Goal: Task Accomplishment & Management: Manage account settings

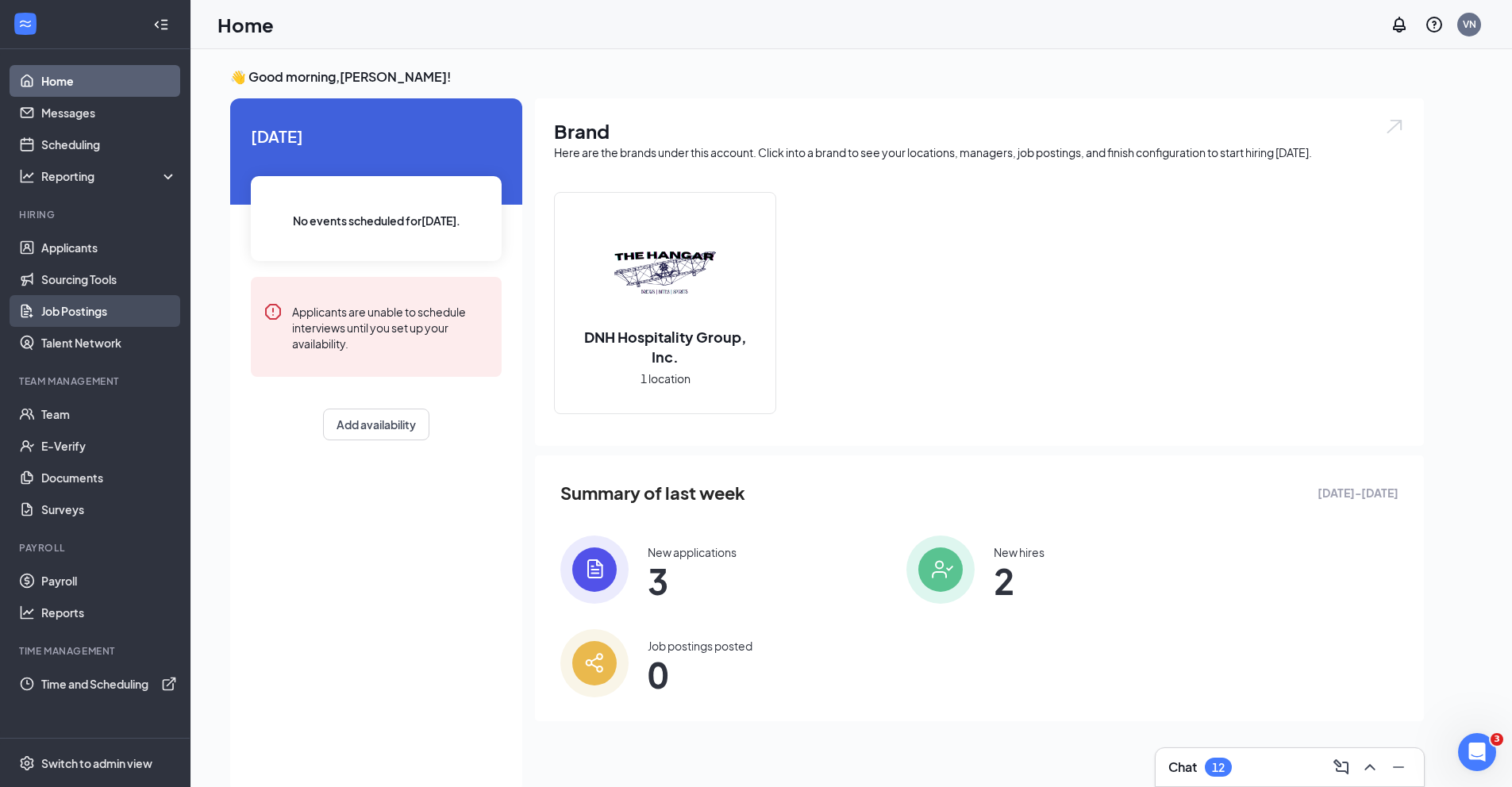
scroll to position [33, 0]
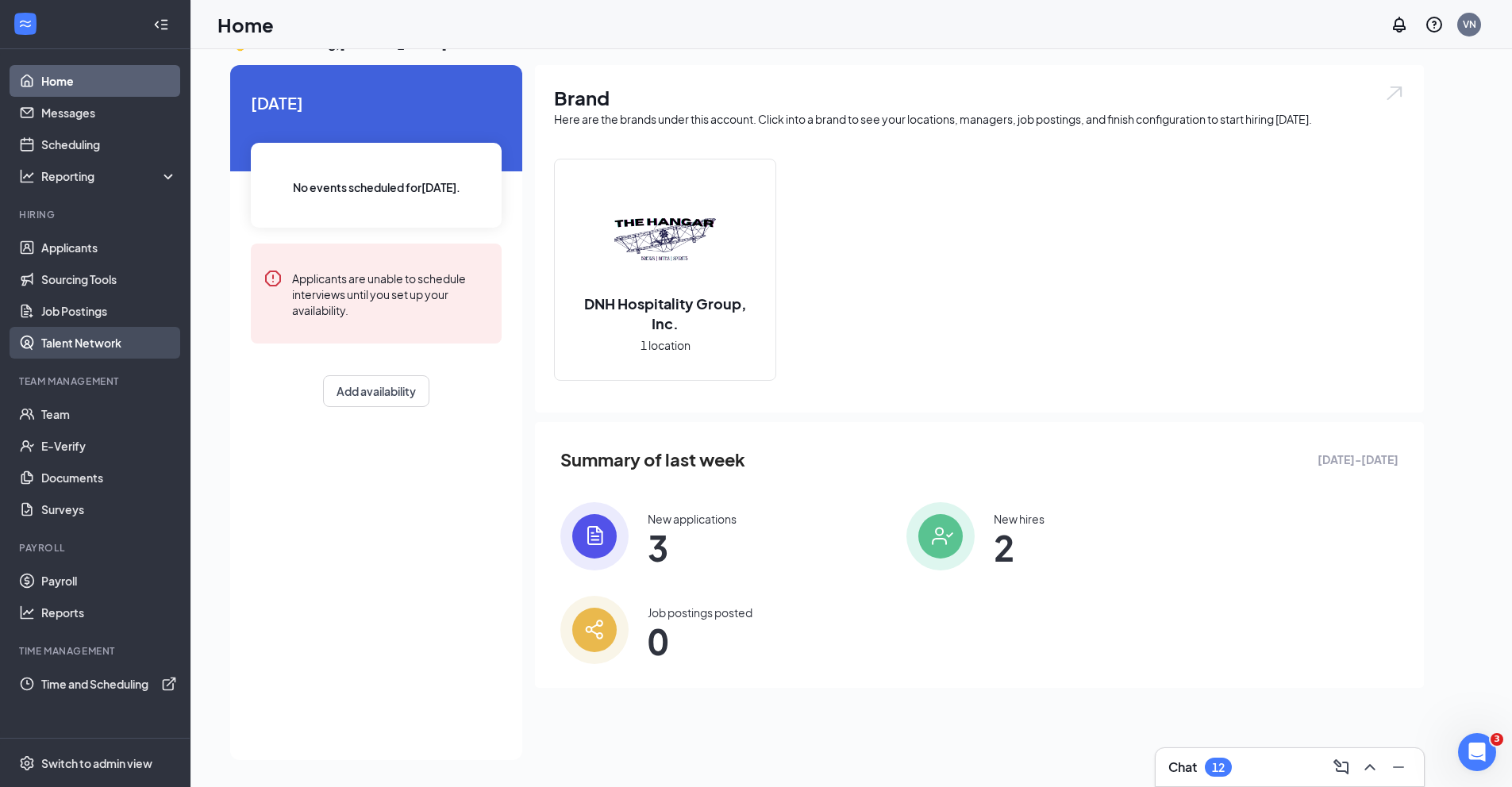
click at [87, 338] on link "Talent Network" at bounding box center [109, 342] width 135 height 32
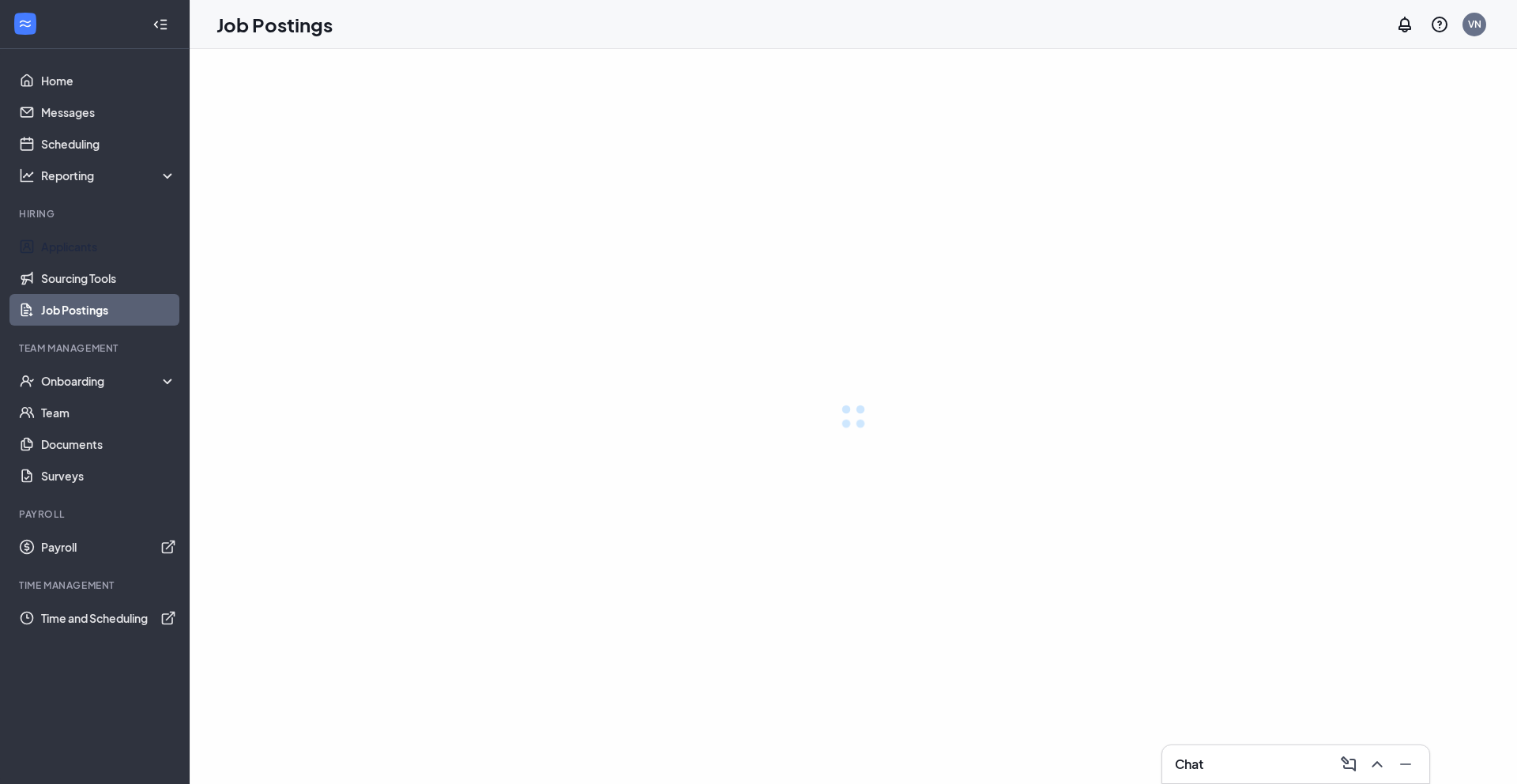
click at [70, 245] on link "Applicants" at bounding box center [109, 247] width 135 height 32
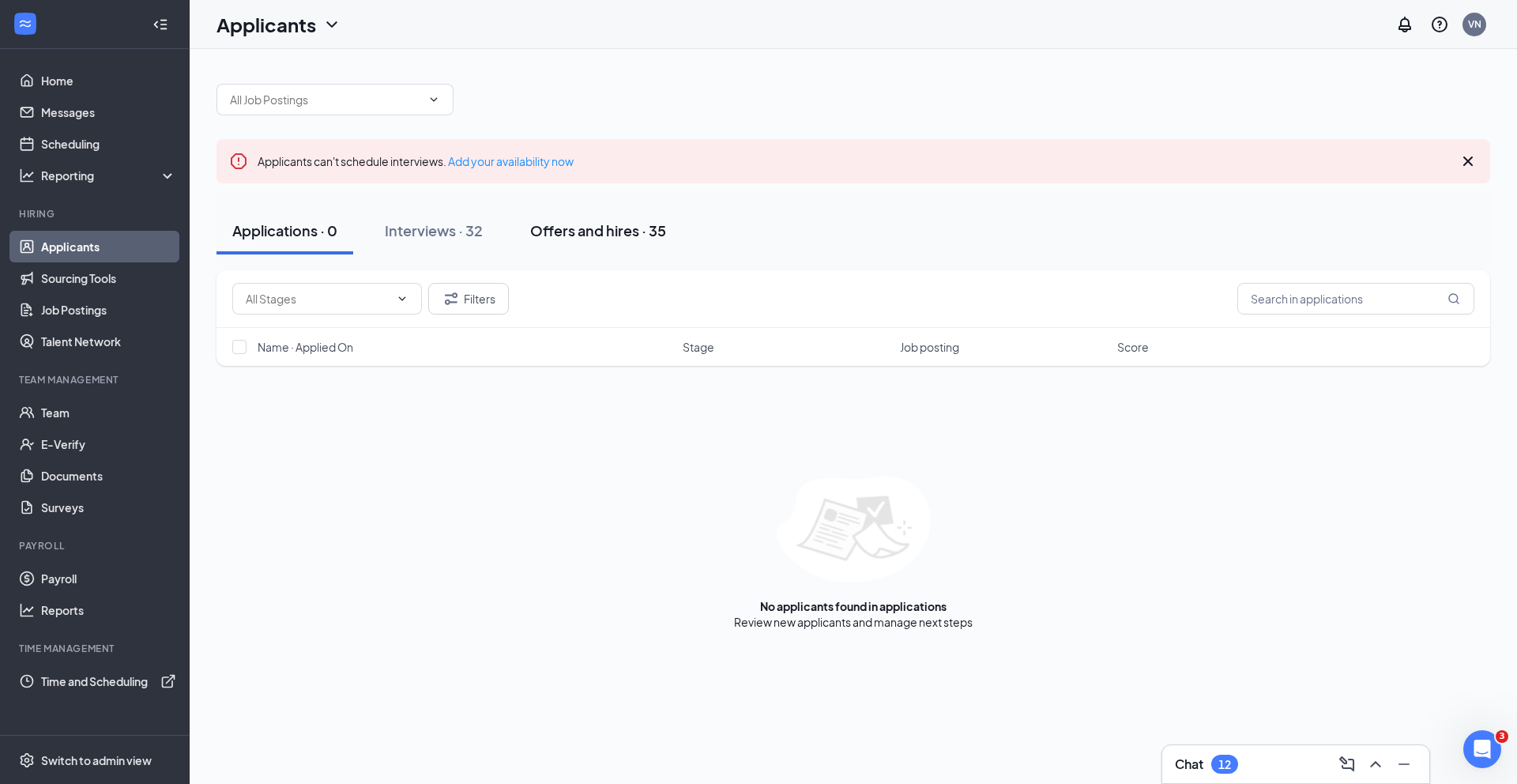
click at [552, 226] on div "Offers and hires · 35" at bounding box center [598, 230] width 136 height 20
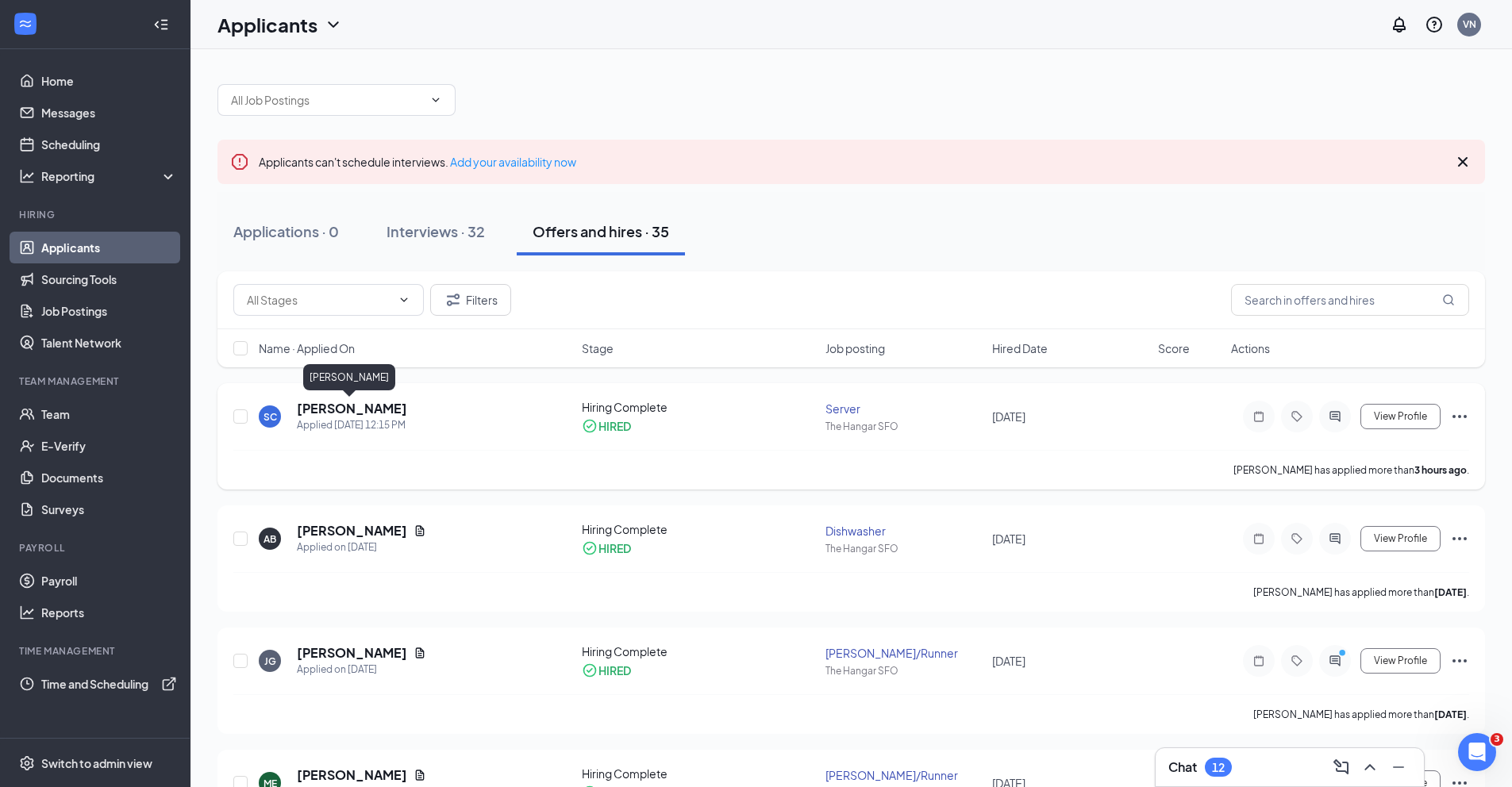
click at [317, 410] on h5 "Shania Casiano" at bounding box center [352, 408] width 110 height 17
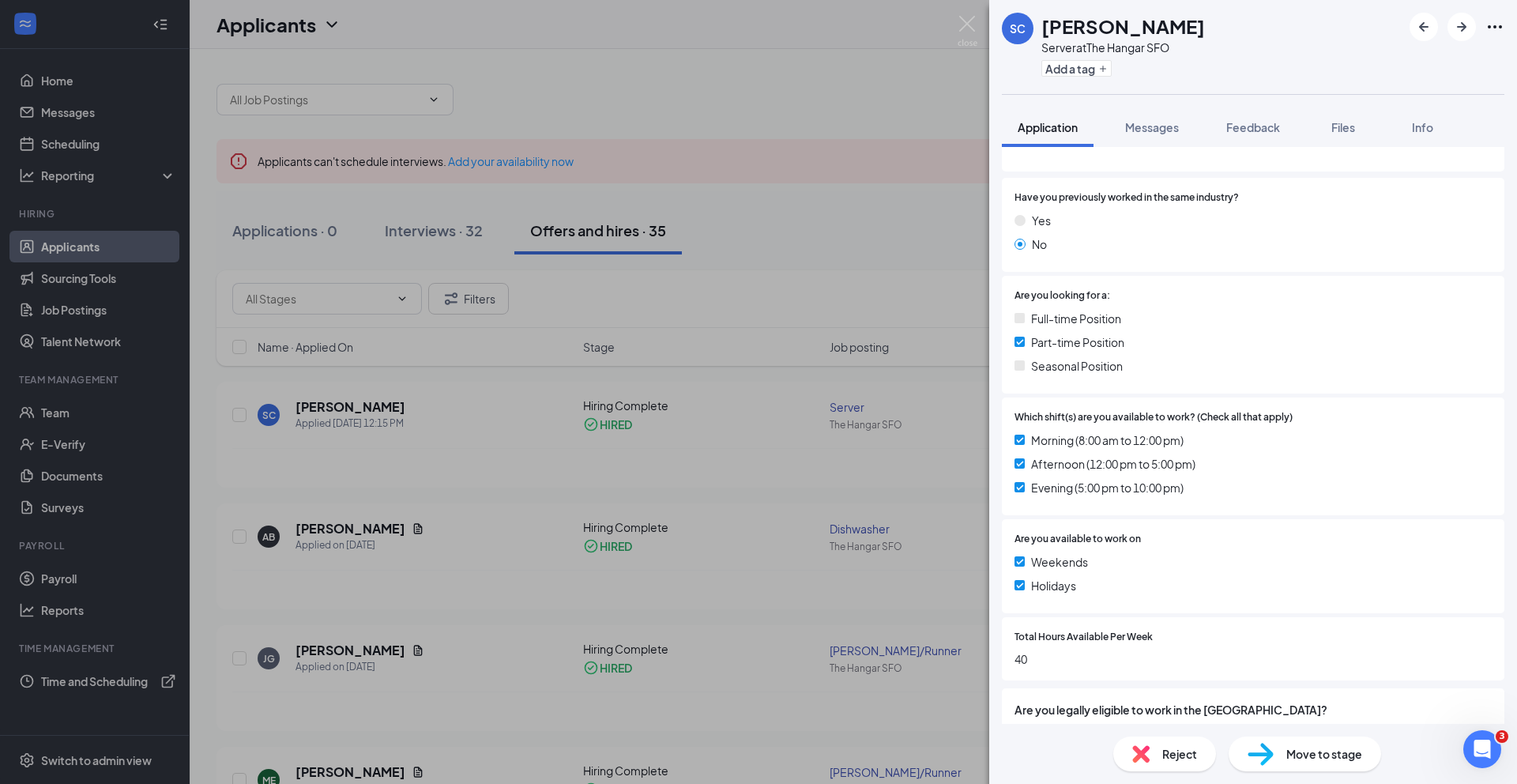
scroll to position [266, 0]
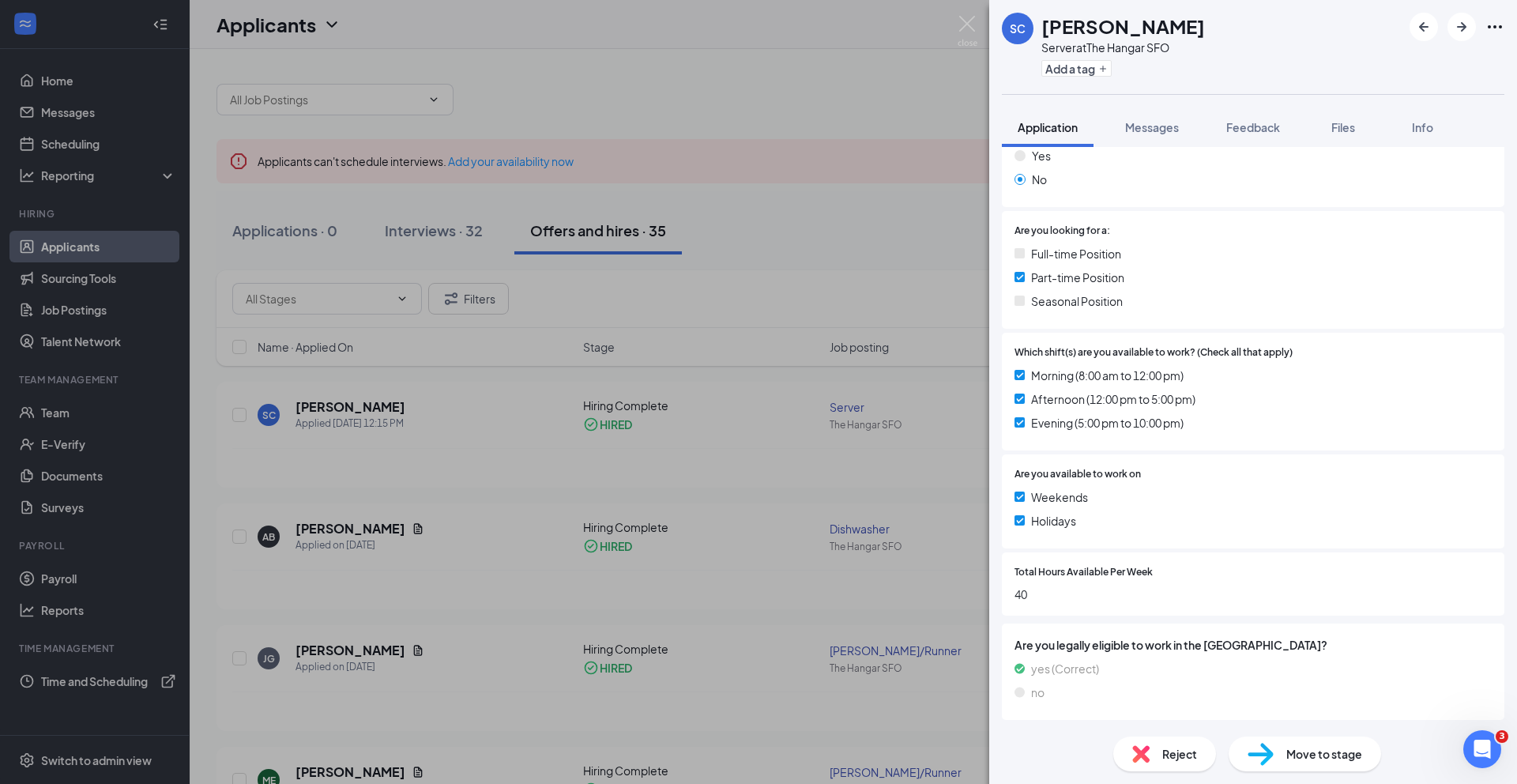
click at [1356, 762] on span "Move to stage" at bounding box center [1324, 754] width 76 height 17
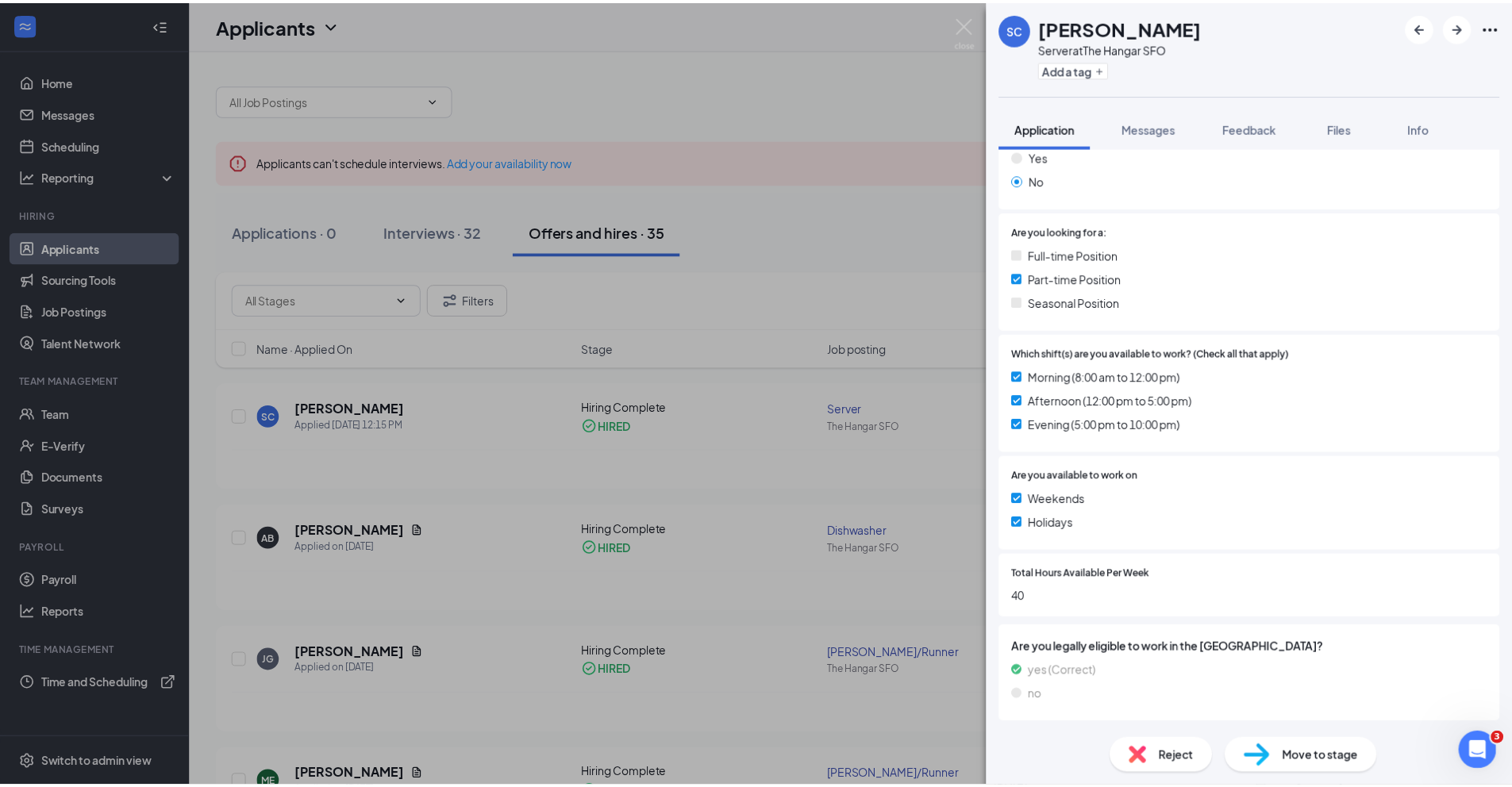
scroll to position [262, 0]
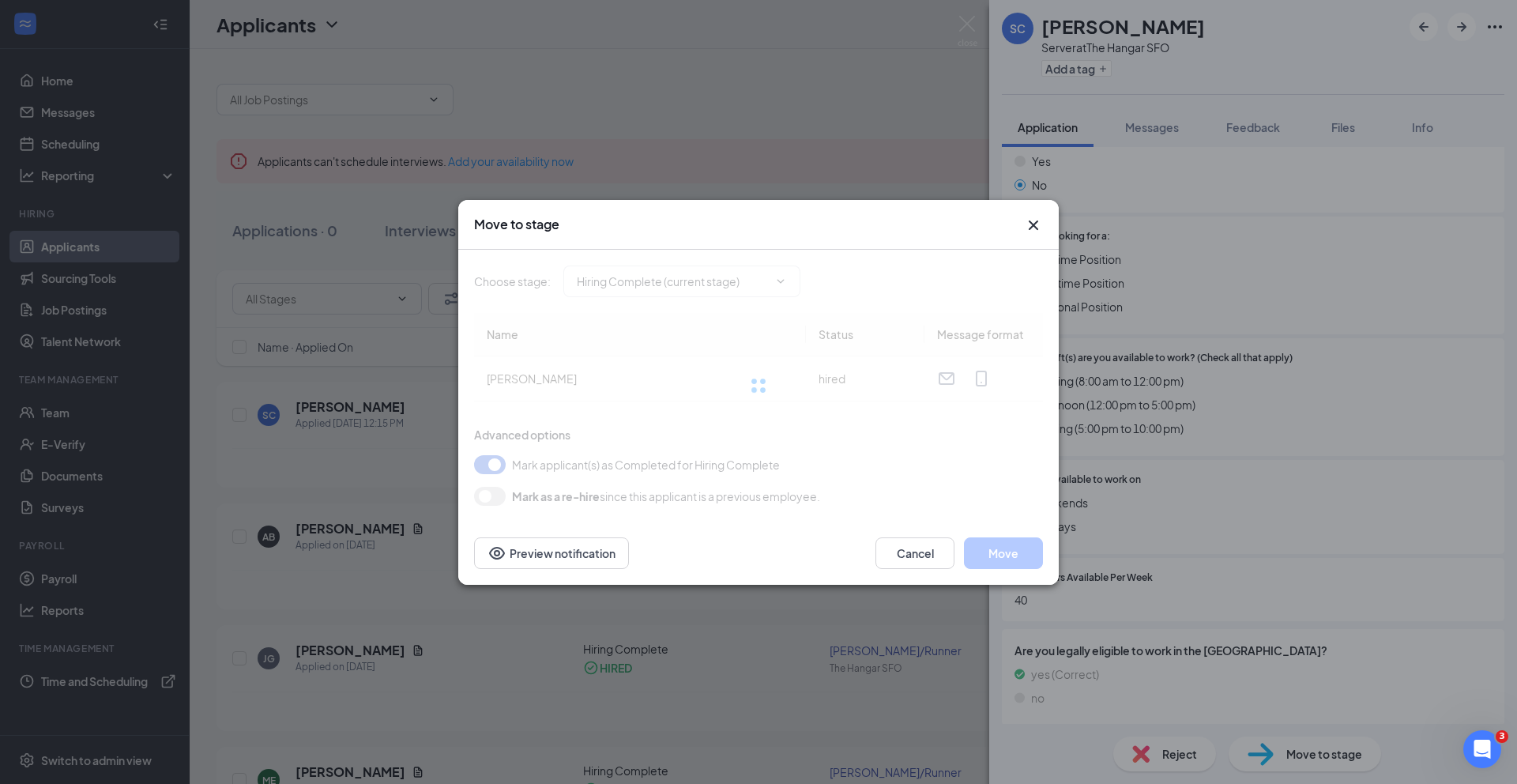
type input "Hiring Complete (current stage)"
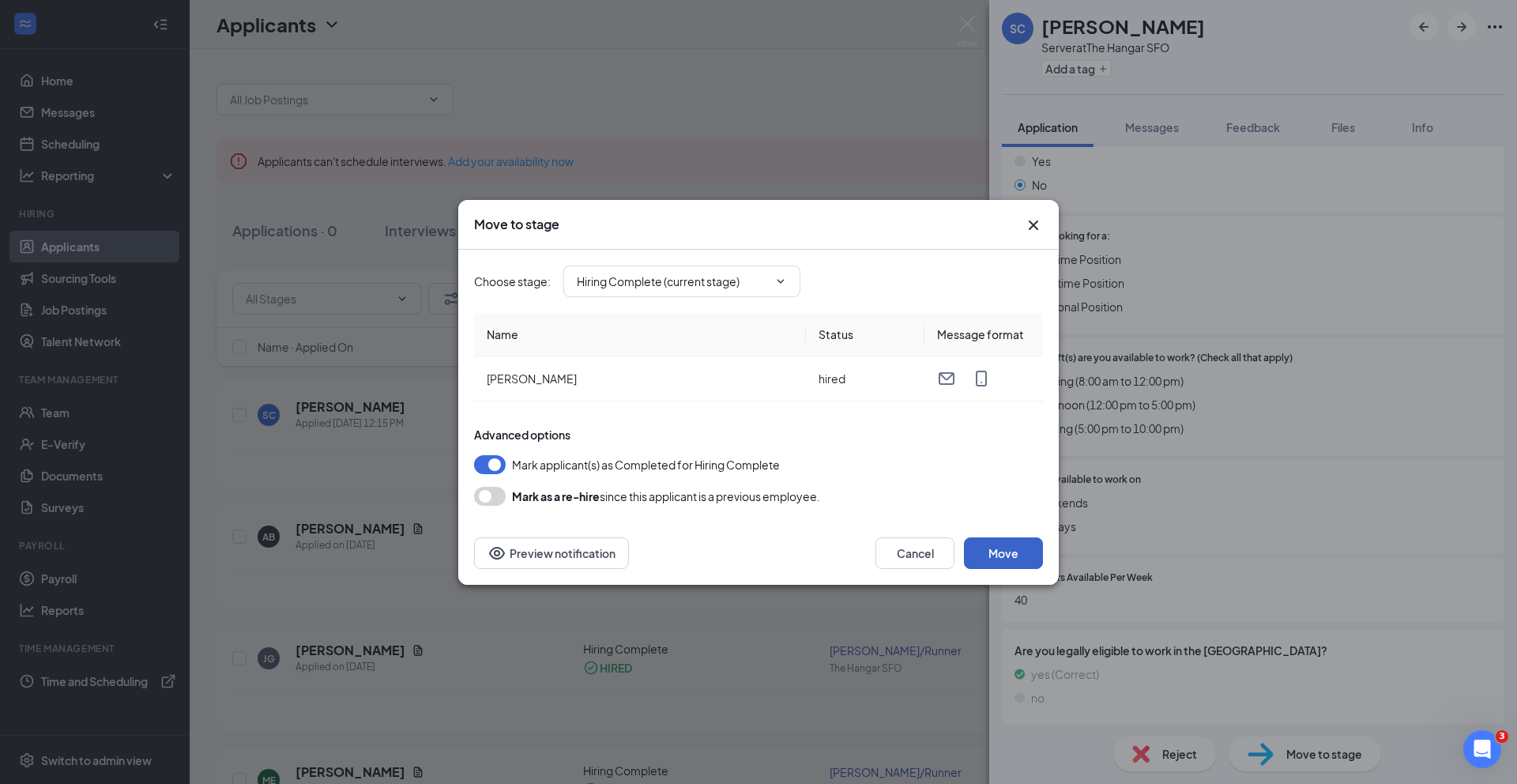
click at [1003, 543] on button "Move" at bounding box center [1004, 553] width 79 height 32
click at [130, 414] on div "Move to stage Choose stage : Hiring Complete (current stage) Name Status Messag…" at bounding box center [758, 392] width 1517 height 784
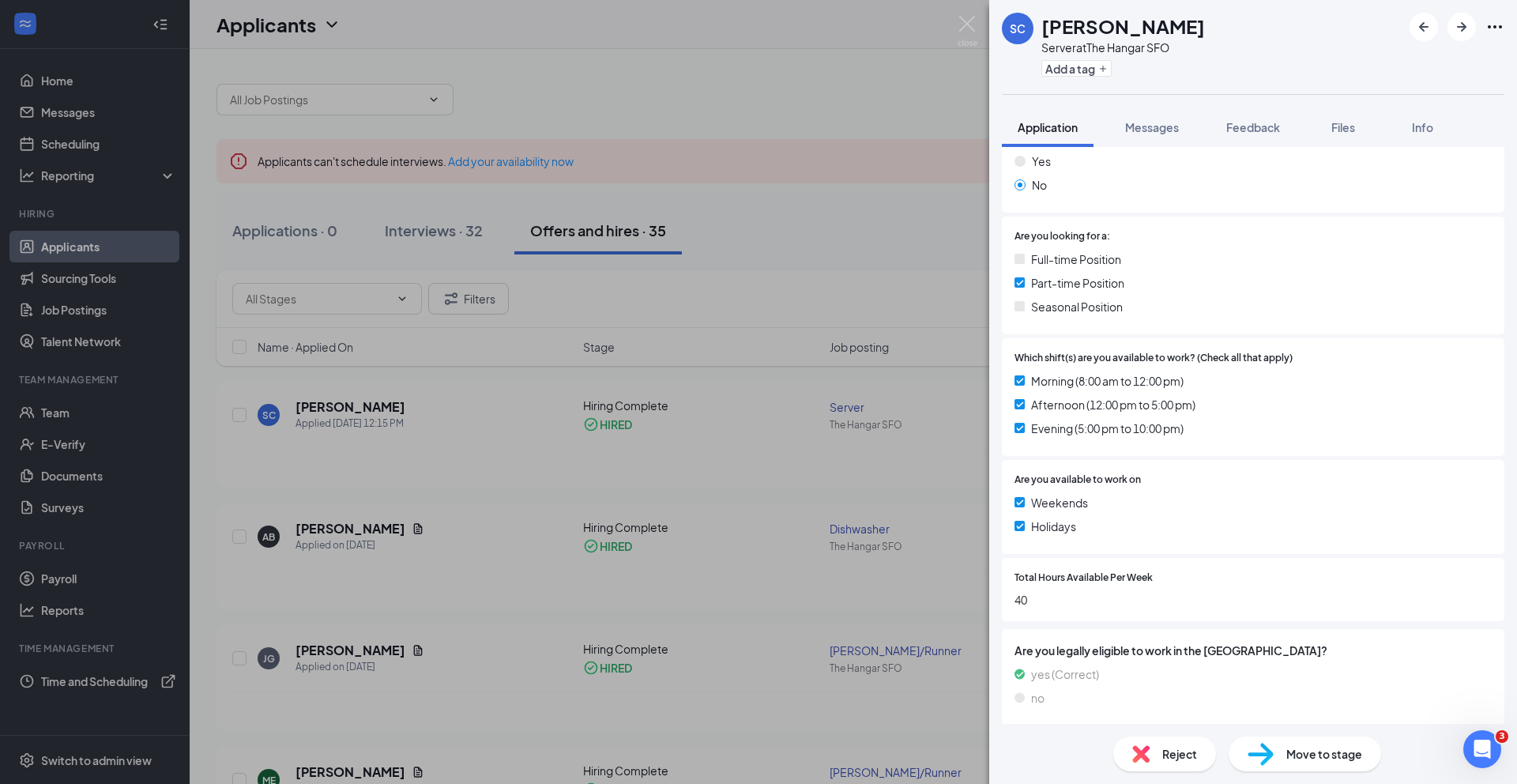
click at [55, 418] on div "SC Shania Casiano Server at The Hangar SFO Add a tag Application Messages Feedb…" at bounding box center [758, 392] width 1517 height 784
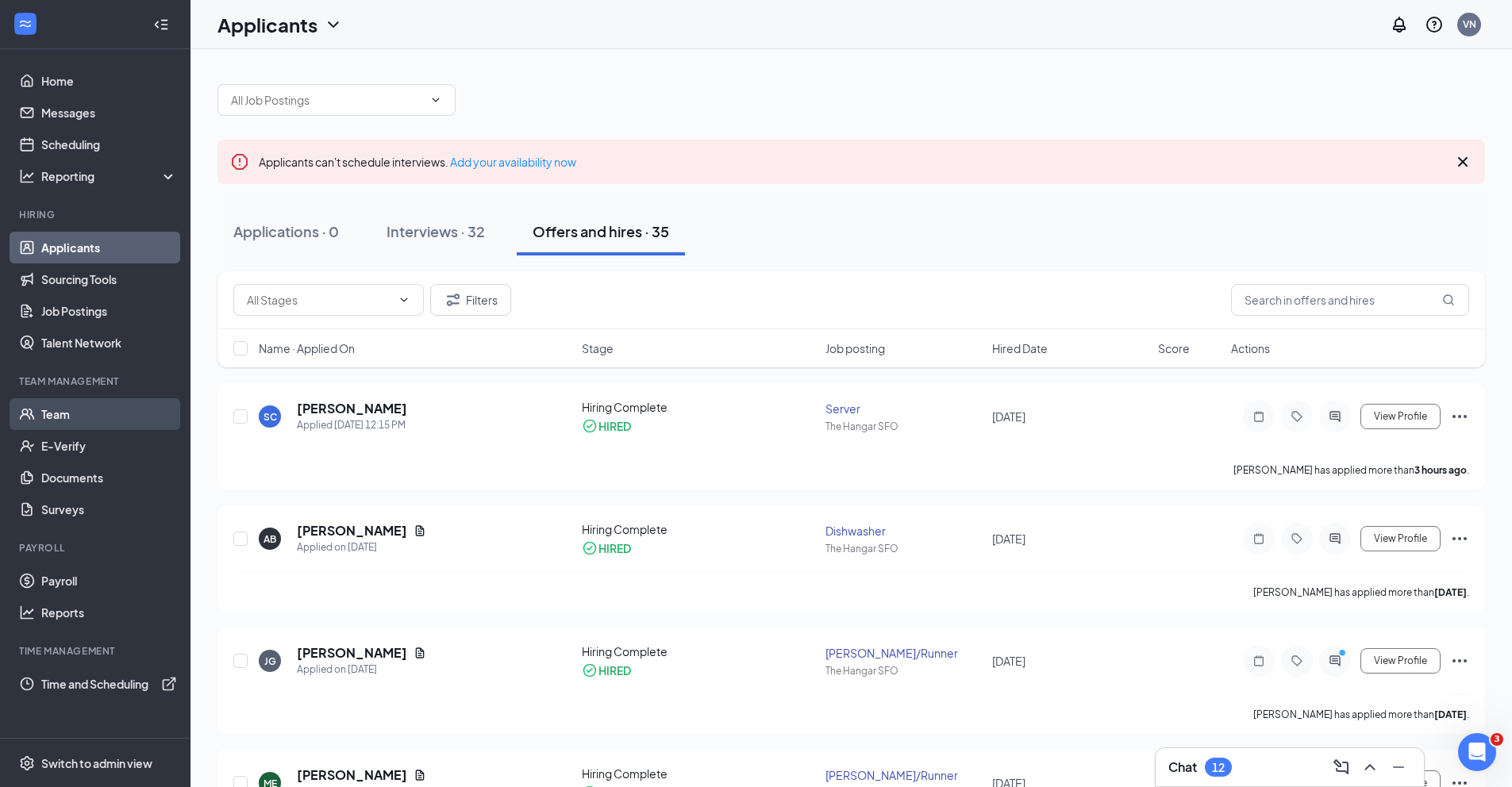
click at [64, 419] on link "Team" at bounding box center [109, 414] width 135 height 32
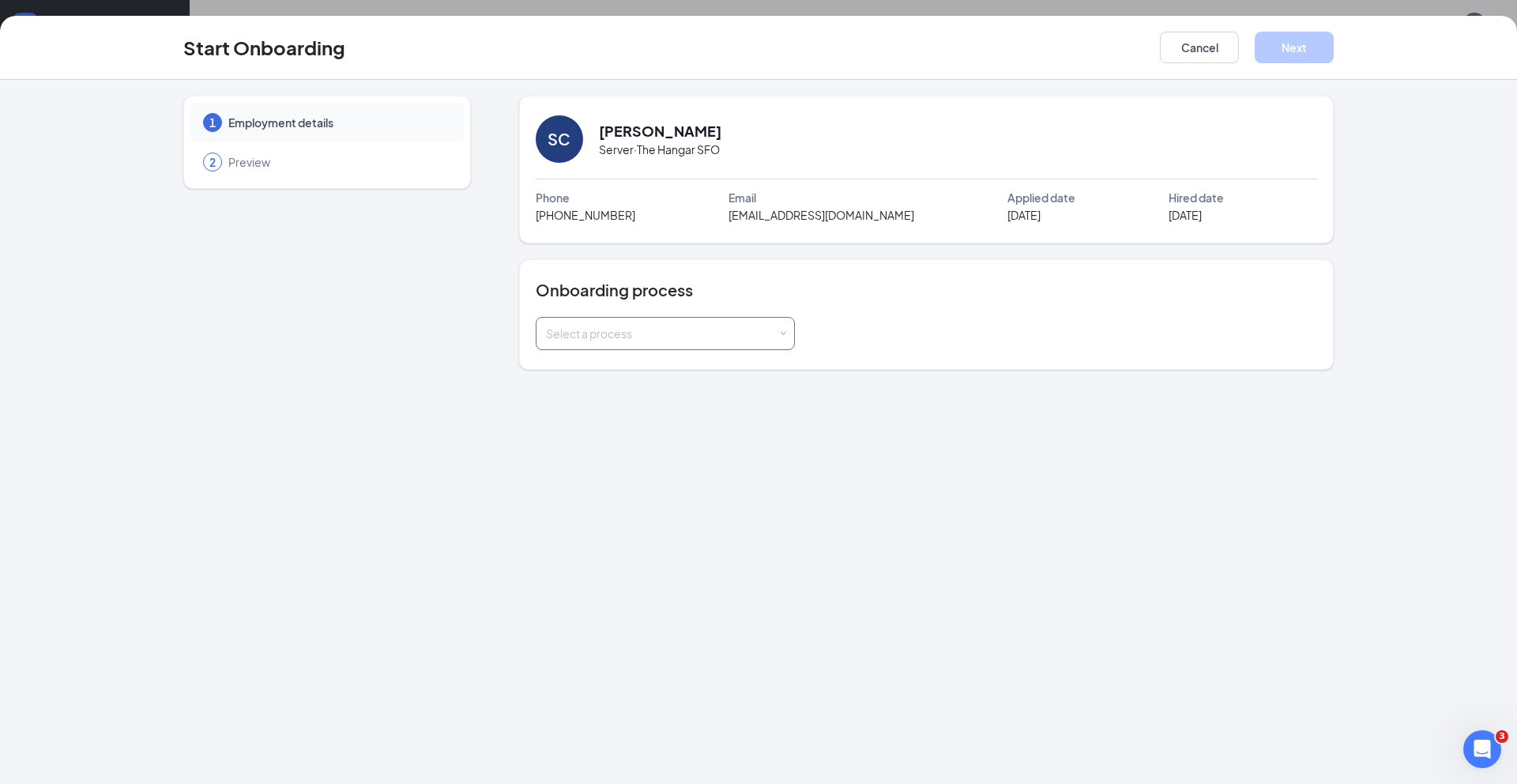
click at [745, 324] on div "Select a process" at bounding box center [666, 333] width 239 height 32
click at [569, 365] on span "Onboarding" at bounding box center [573, 366] width 64 height 14
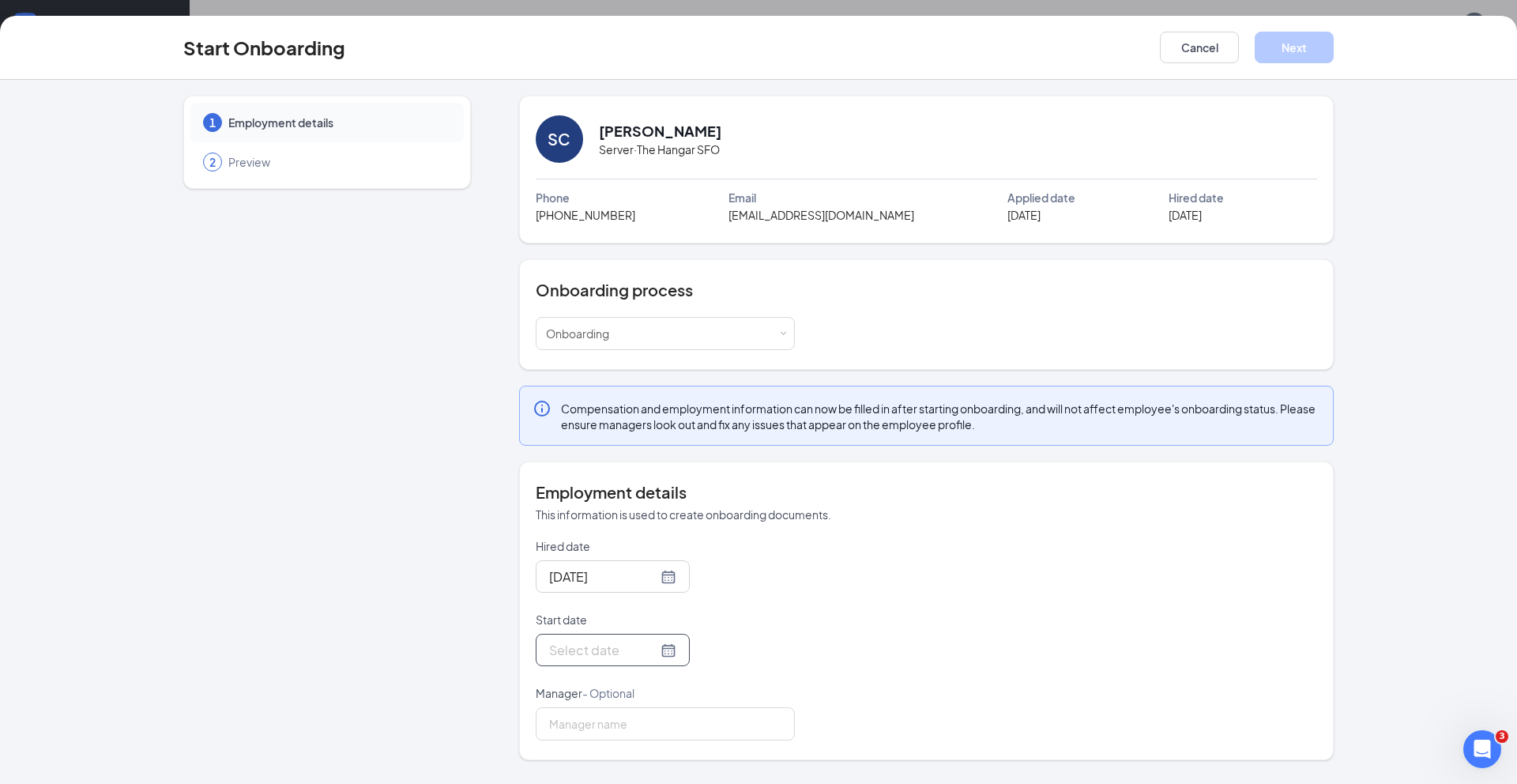
click at [647, 649] on div at bounding box center [613, 650] width 127 height 20
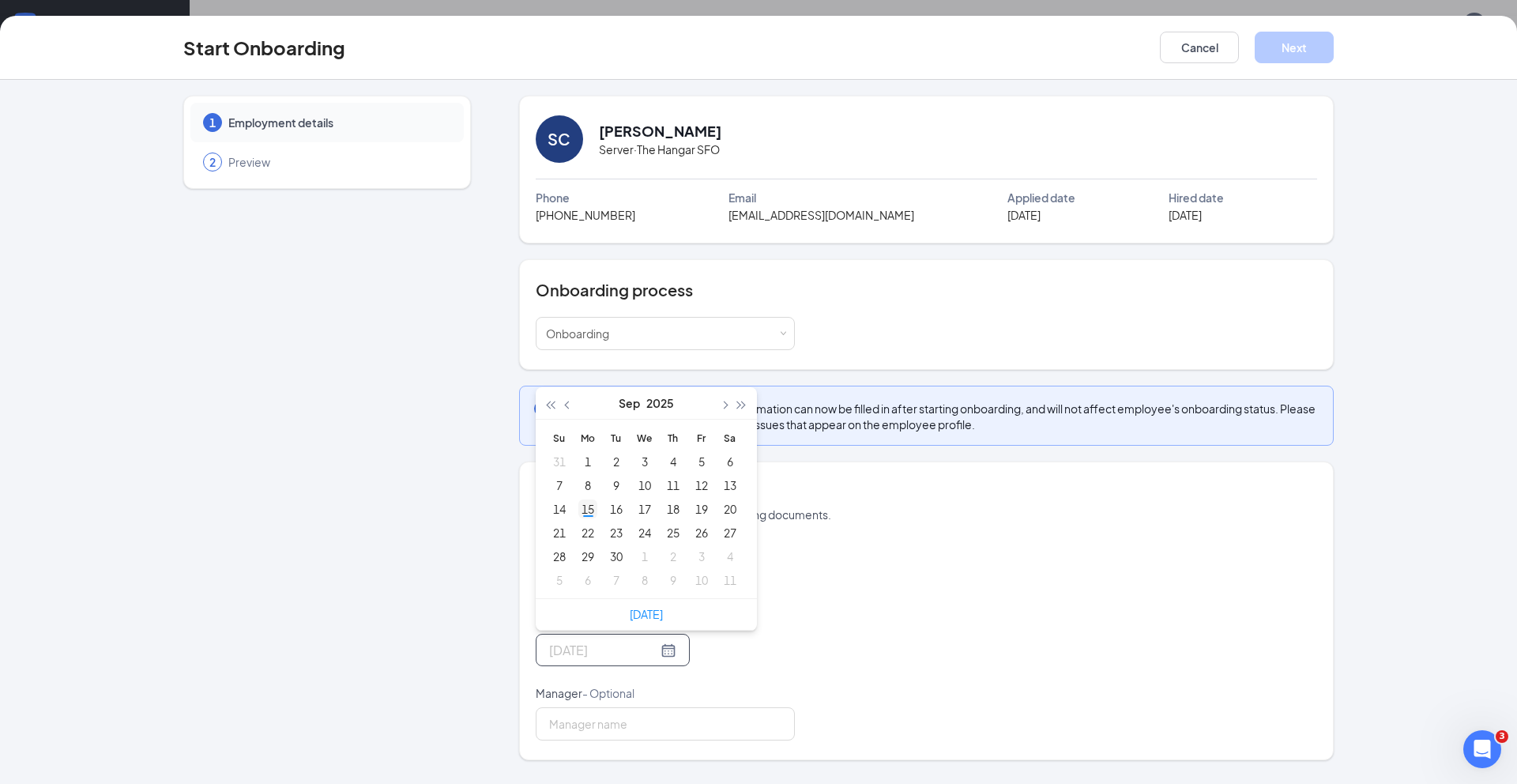
type input "Sep 15, 2025"
click at [591, 517] on div "15" at bounding box center [588, 510] width 19 height 19
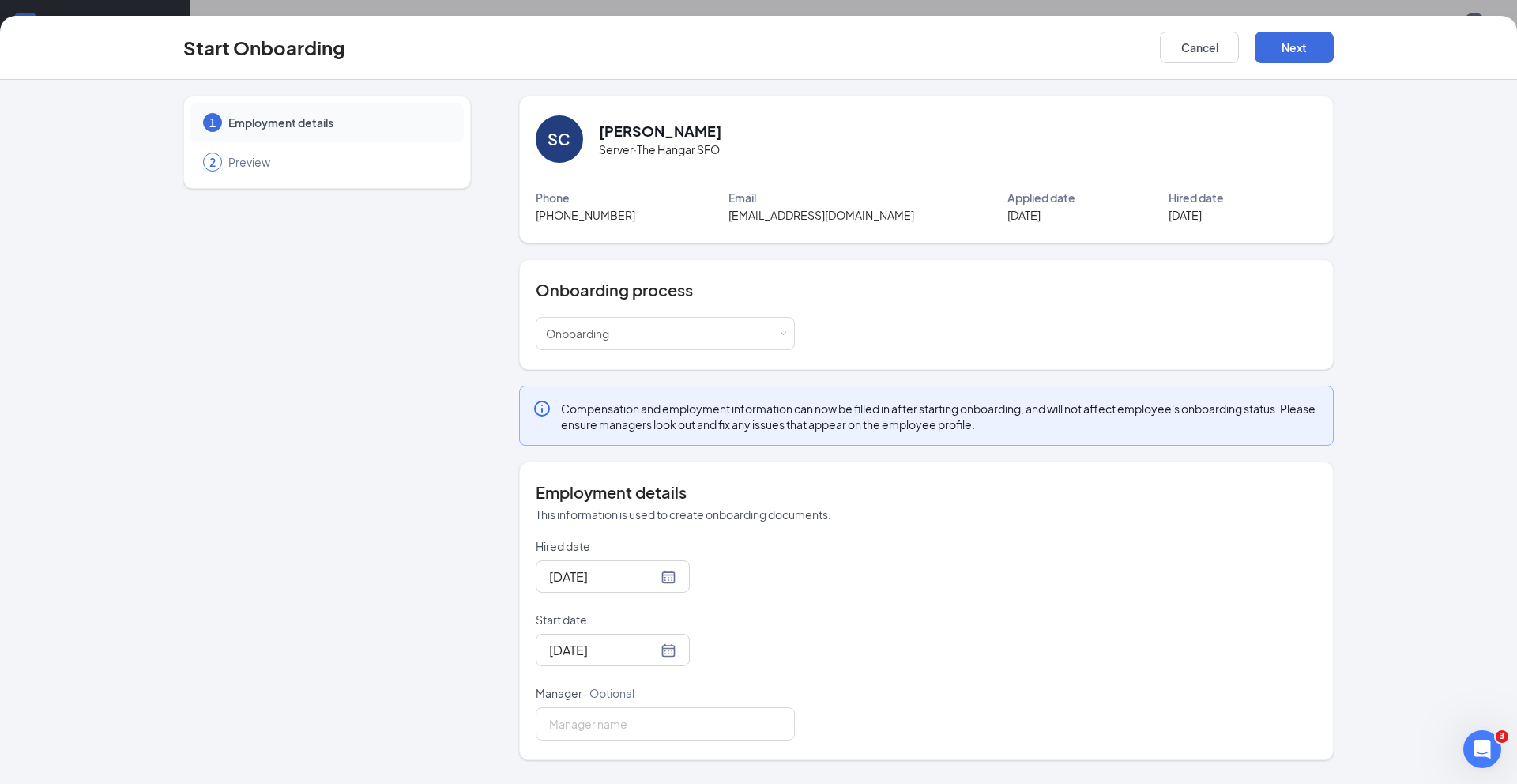
click at [777, 599] on form "Hired date Sep 15, 2025 Start date Sep 15, 2025 Sep 2025 Su Mo Tu We Th Fr Sa 3…" at bounding box center [665, 640] width 259 height 202
click at [1294, 51] on button "Next" at bounding box center [1295, 47] width 79 height 32
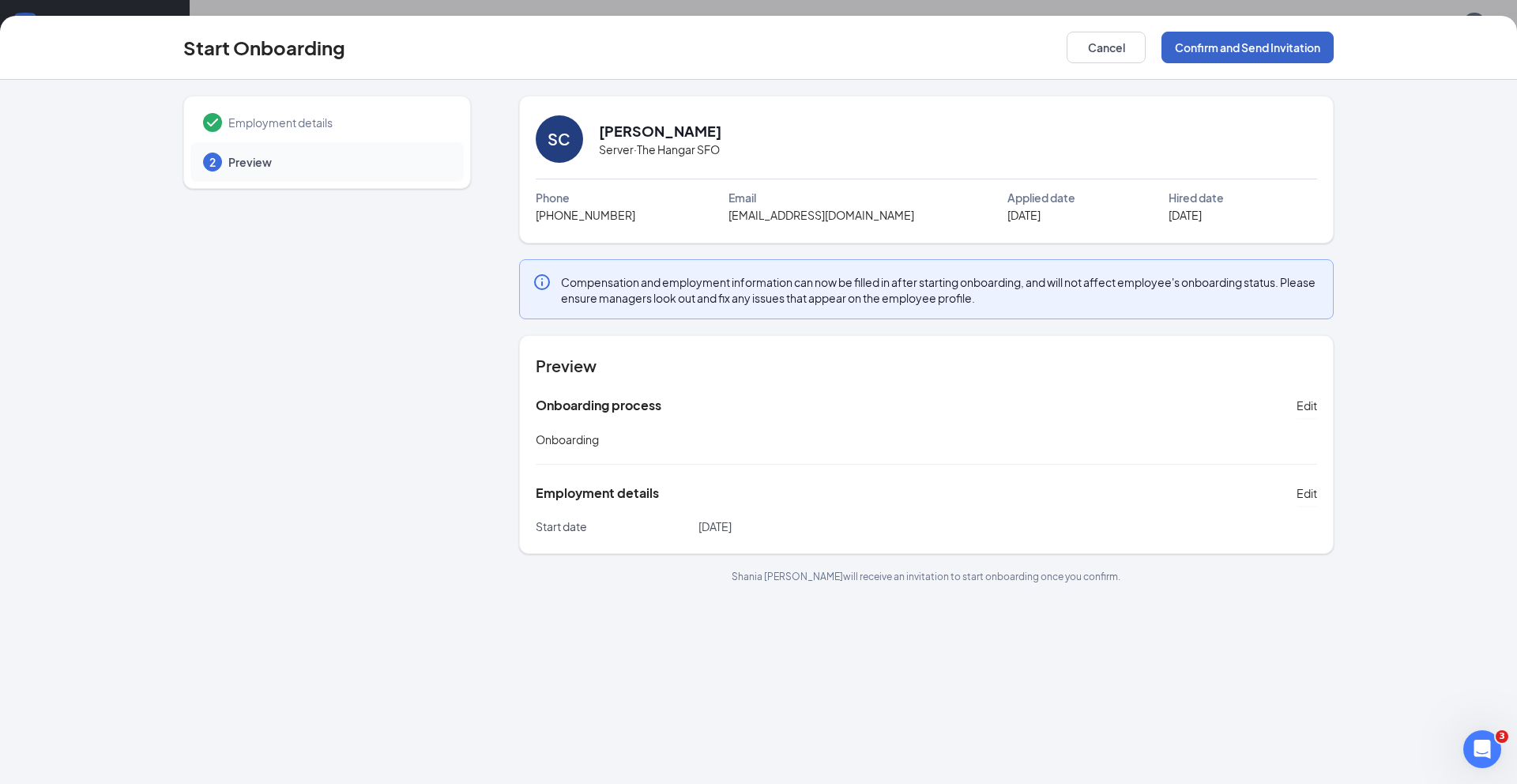
click at [1234, 53] on button "Confirm and Send Invitation" at bounding box center [1247, 47] width 172 height 32
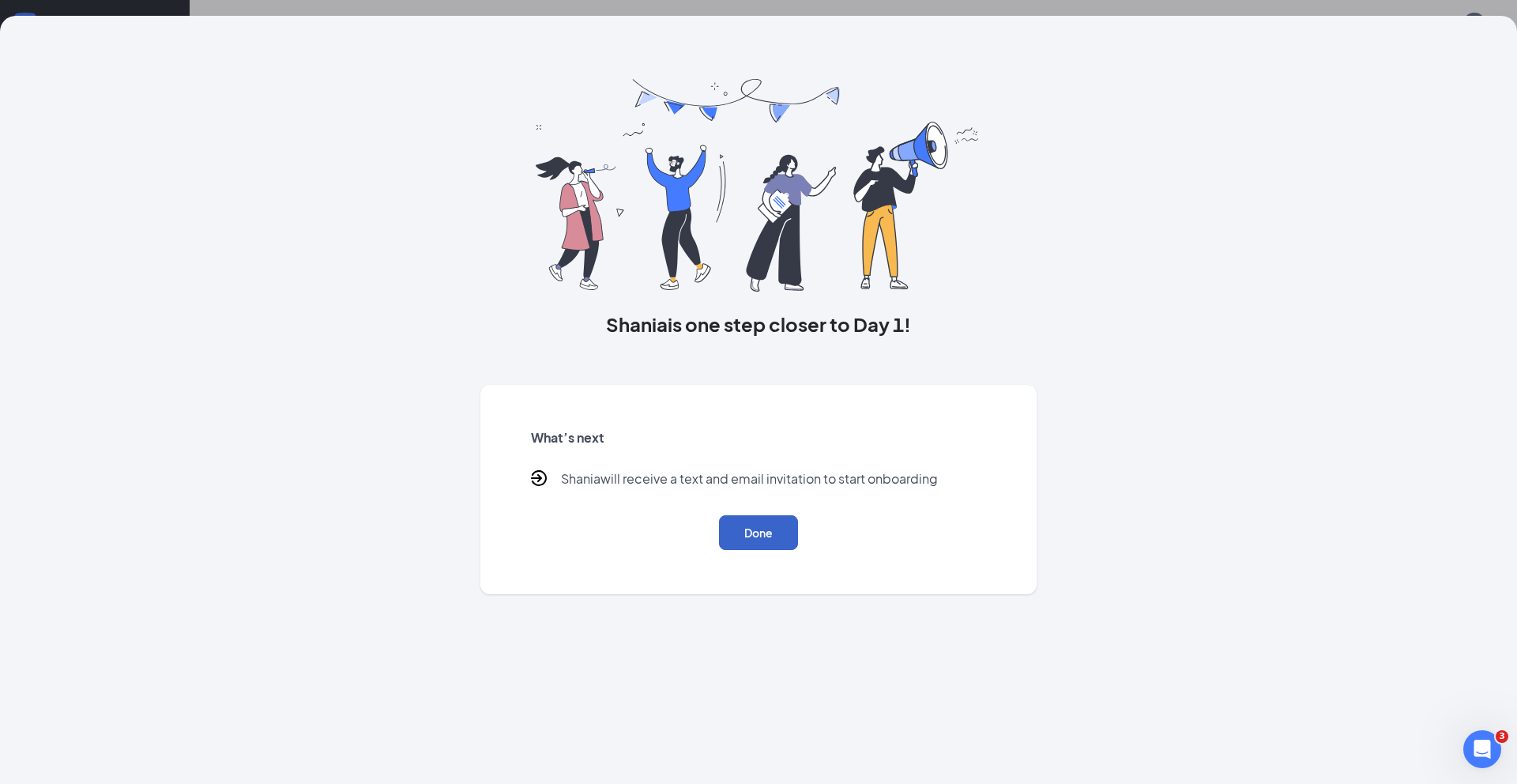
click at [723, 535] on button "Done" at bounding box center [759, 533] width 79 height 35
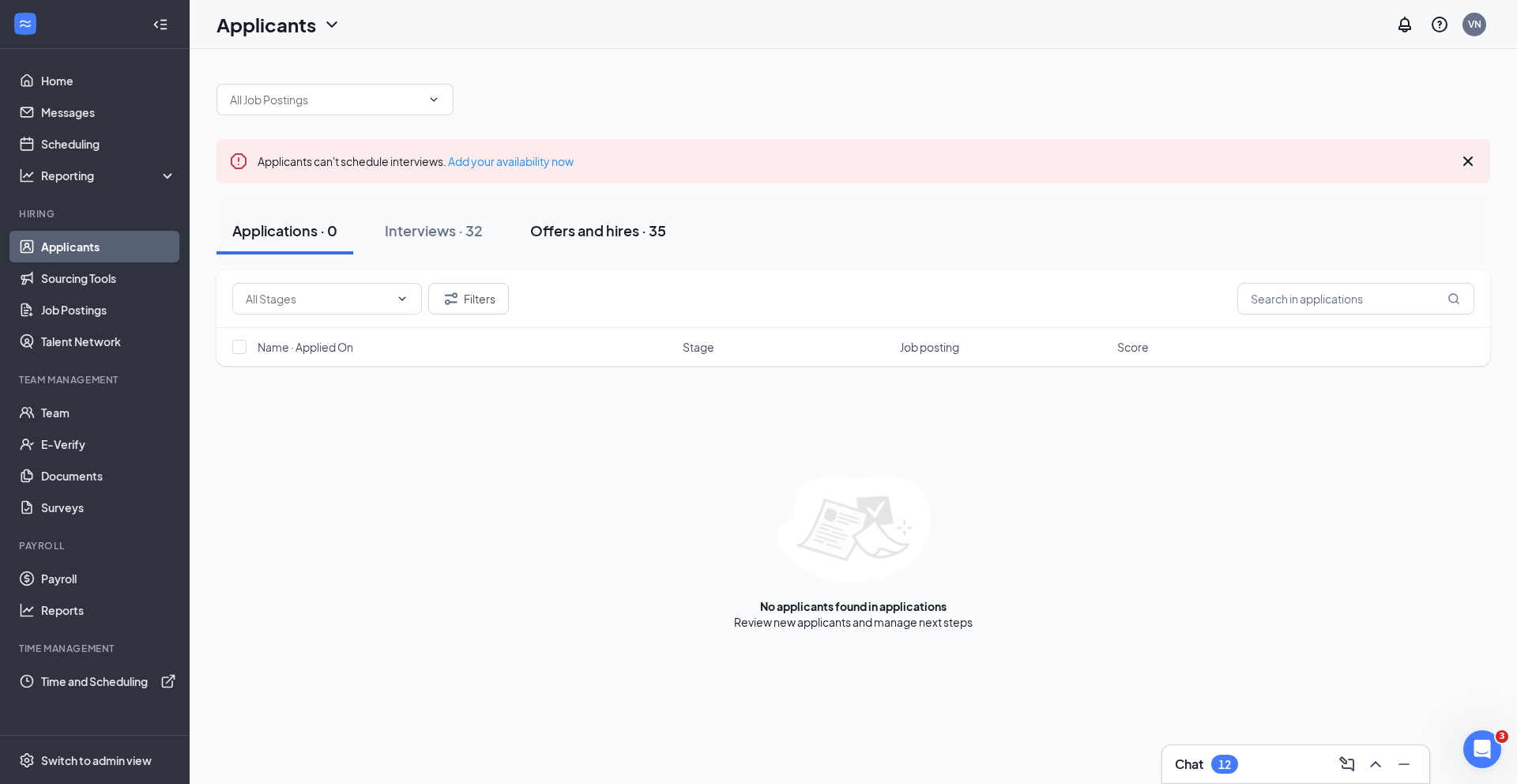
click at [597, 227] on div "Offers and hires · 35" at bounding box center [598, 230] width 136 height 20
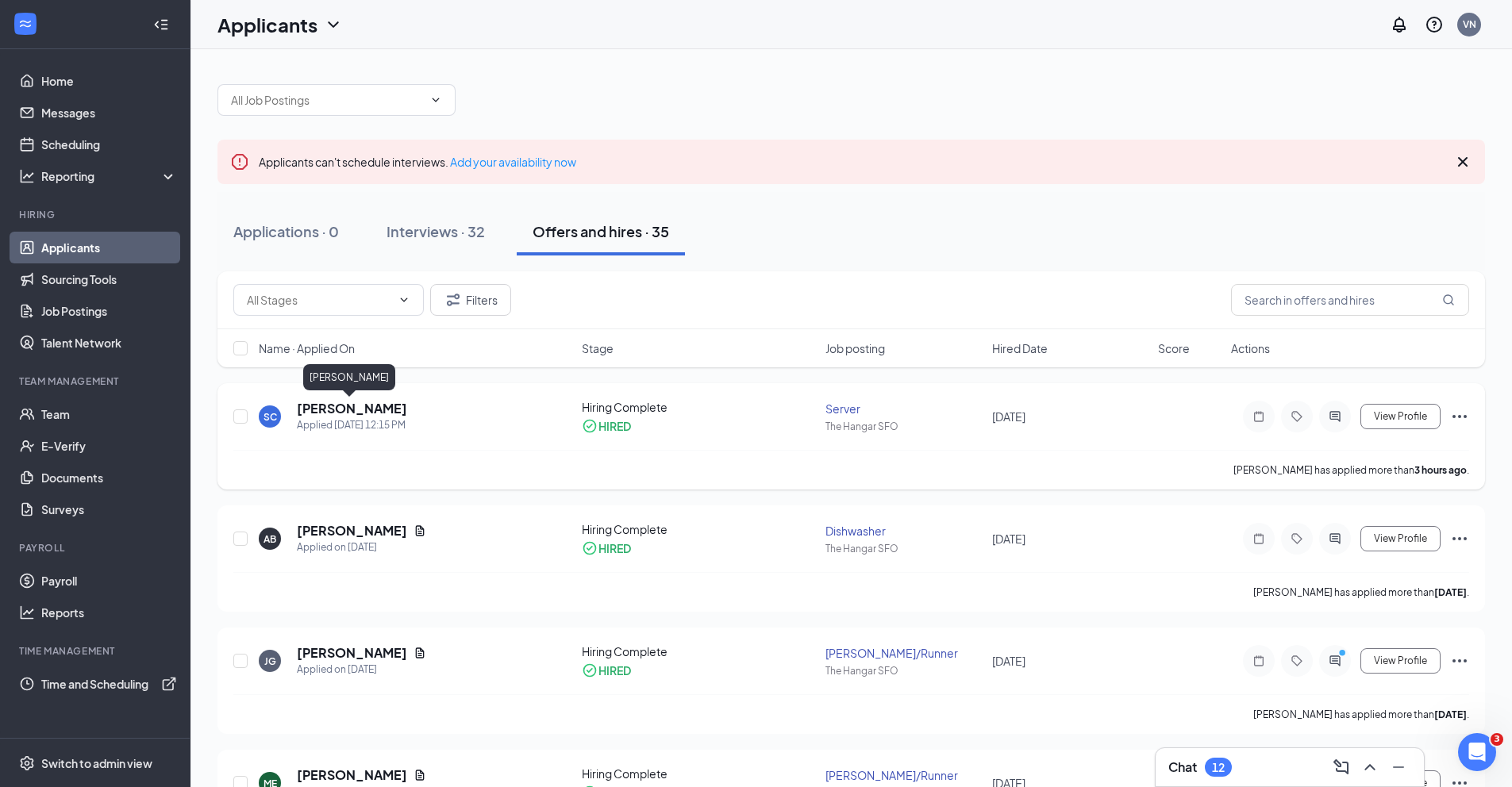
drag, startPoint x: 353, startPoint y: 409, endPoint x: 935, endPoint y: 433, distance: 582.5
click at [354, 409] on h5 "[PERSON_NAME]" at bounding box center [352, 408] width 110 height 17
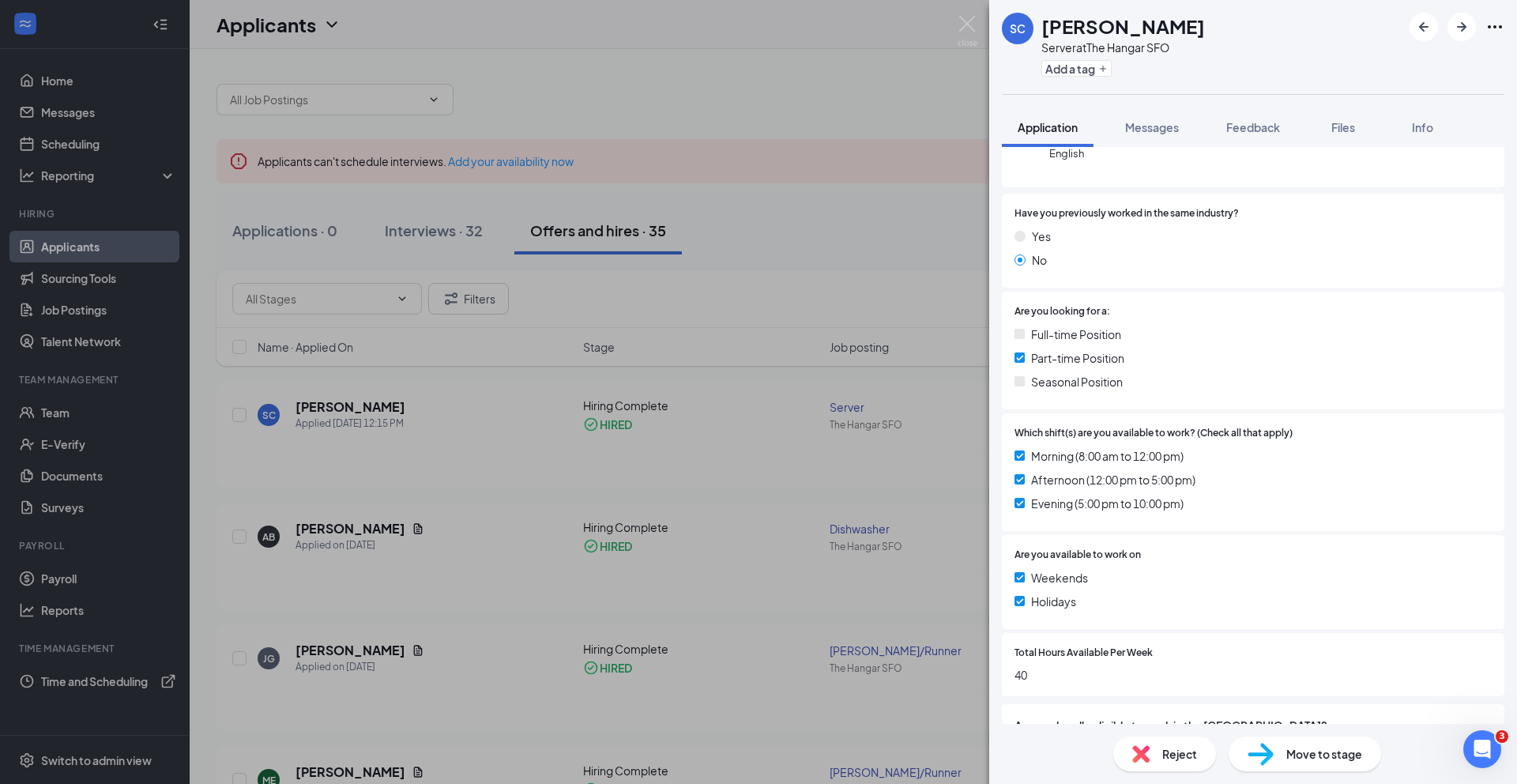
scroll to position [70, 0]
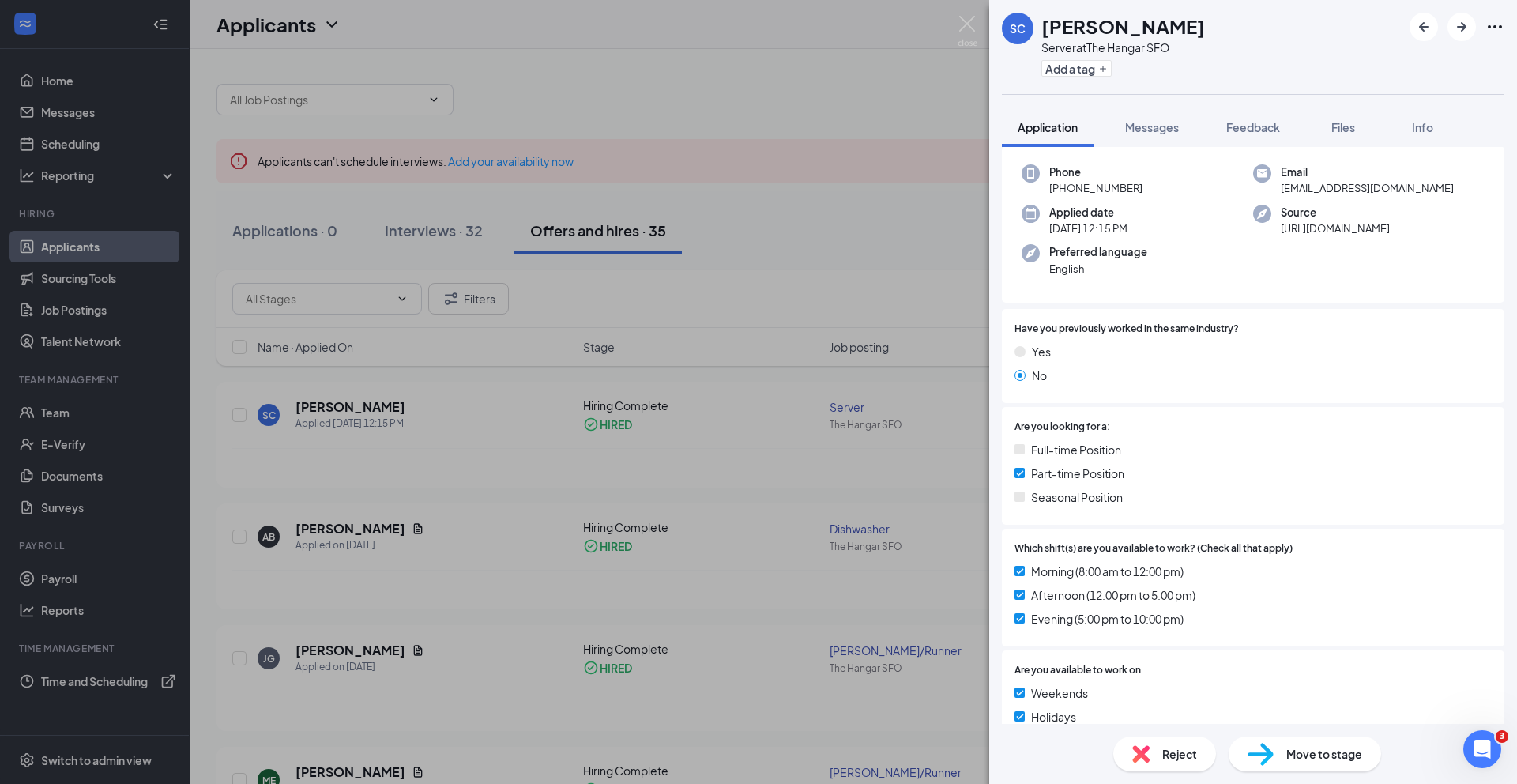
click at [467, 407] on div "SC Shania Casiano Server at The Hangar SFO Add a tag Application Messages Feedb…" at bounding box center [758, 392] width 1517 height 784
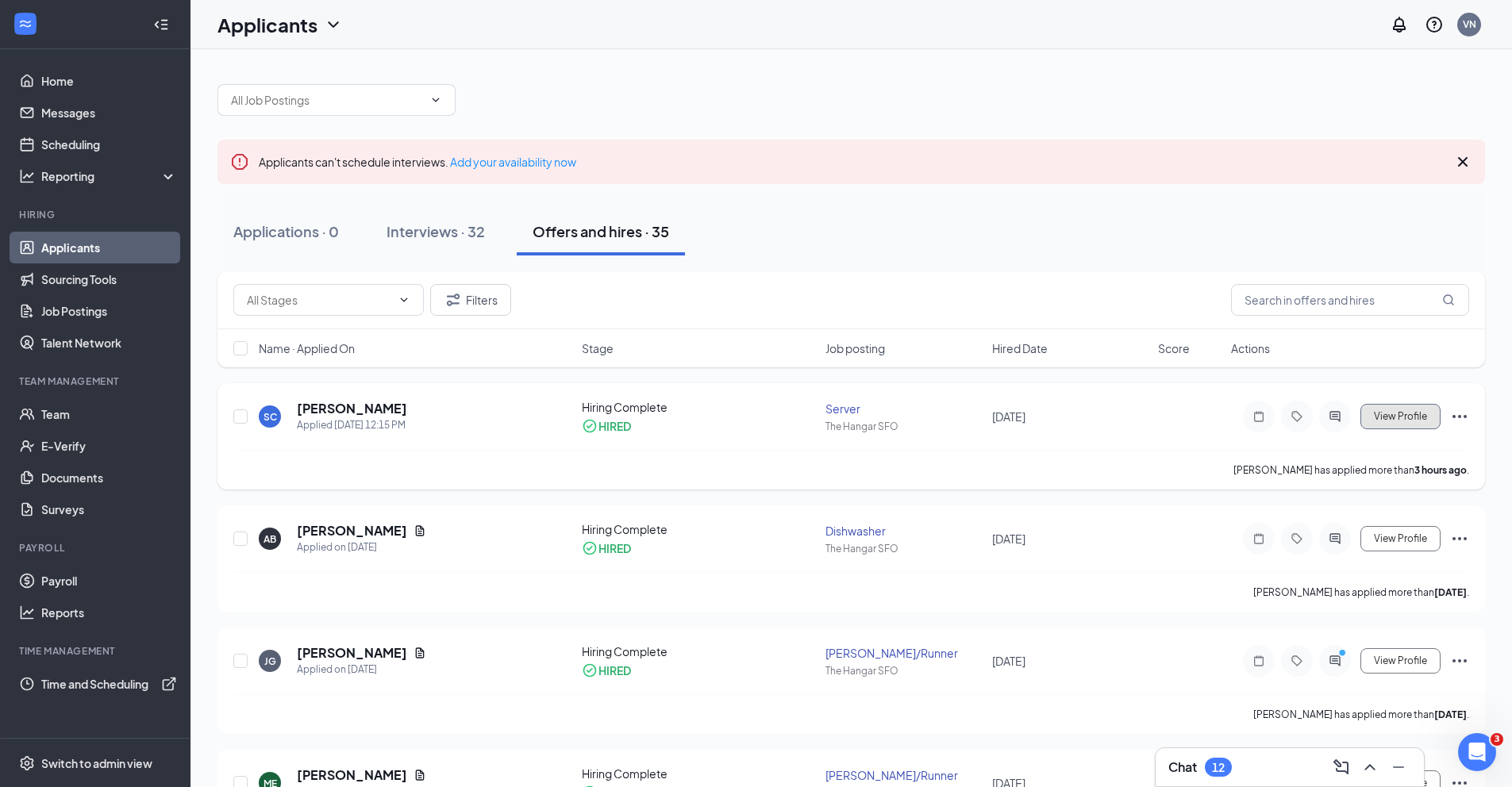
click at [1401, 413] on span "View Profile" at bounding box center [1400, 416] width 53 height 11
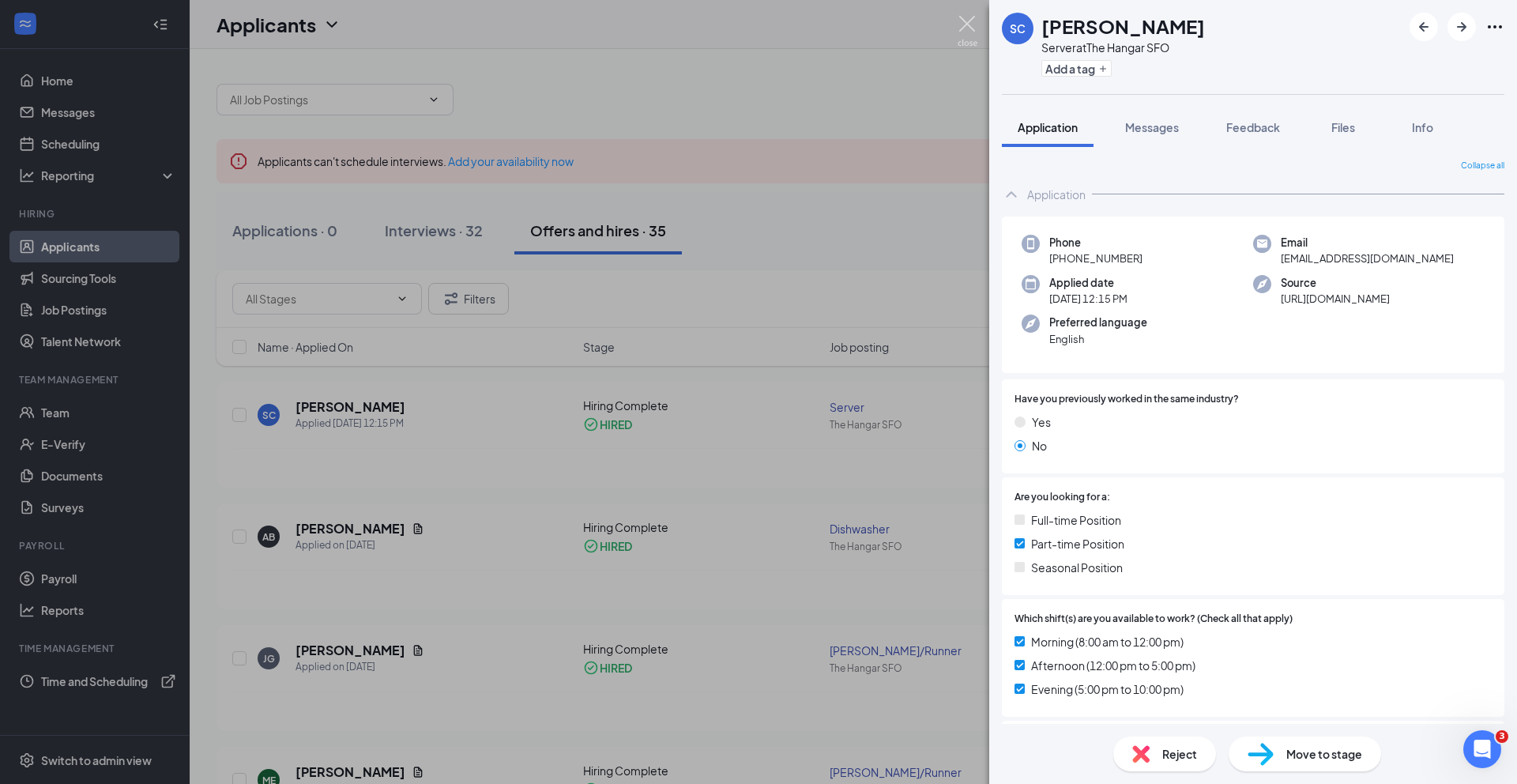
click at [965, 30] on img at bounding box center [967, 31] width 20 height 31
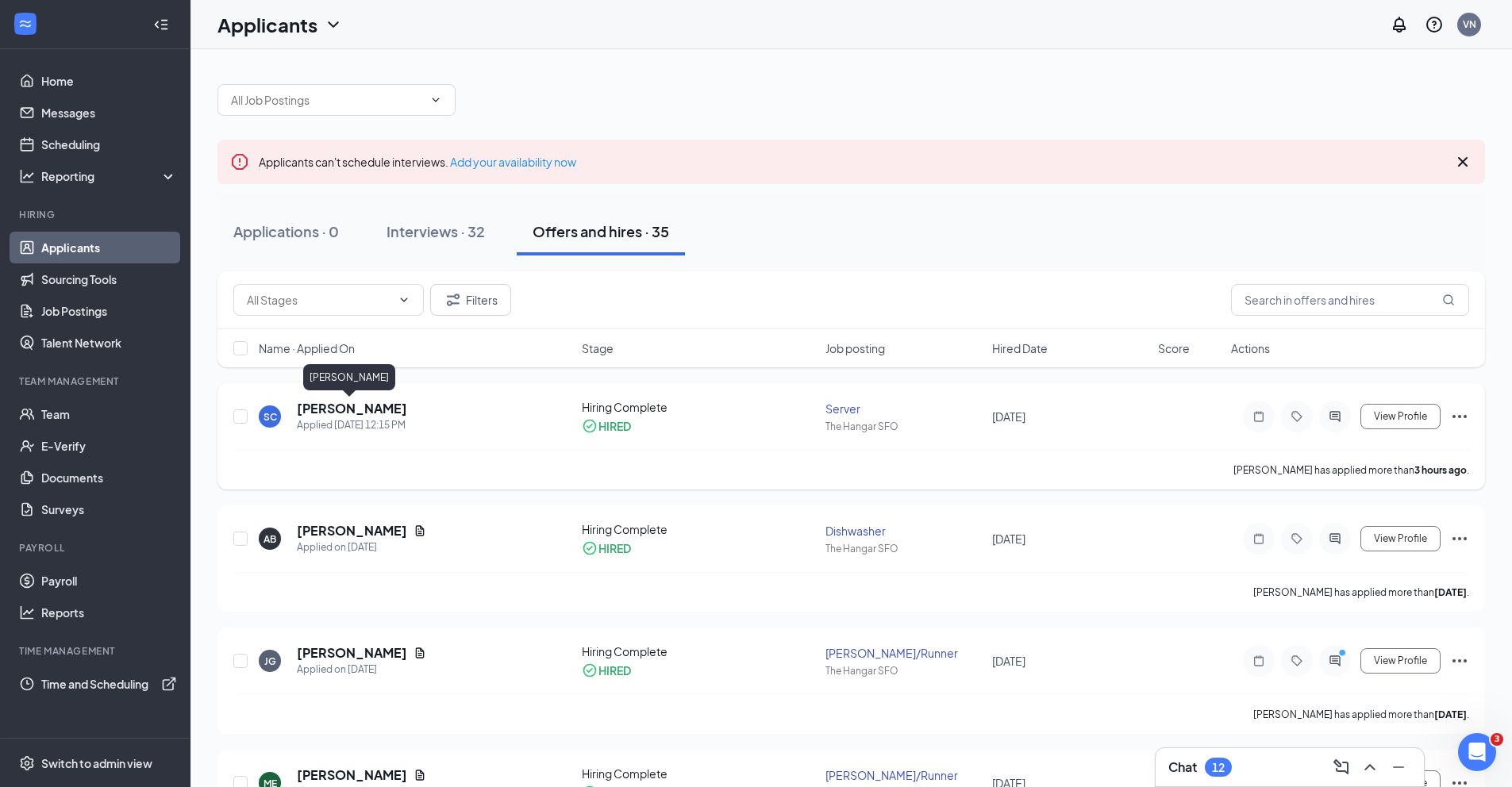
click at [341, 409] on h5 "[PERSON_NAME]" at bounding box center [352, 408] width 110 height 17
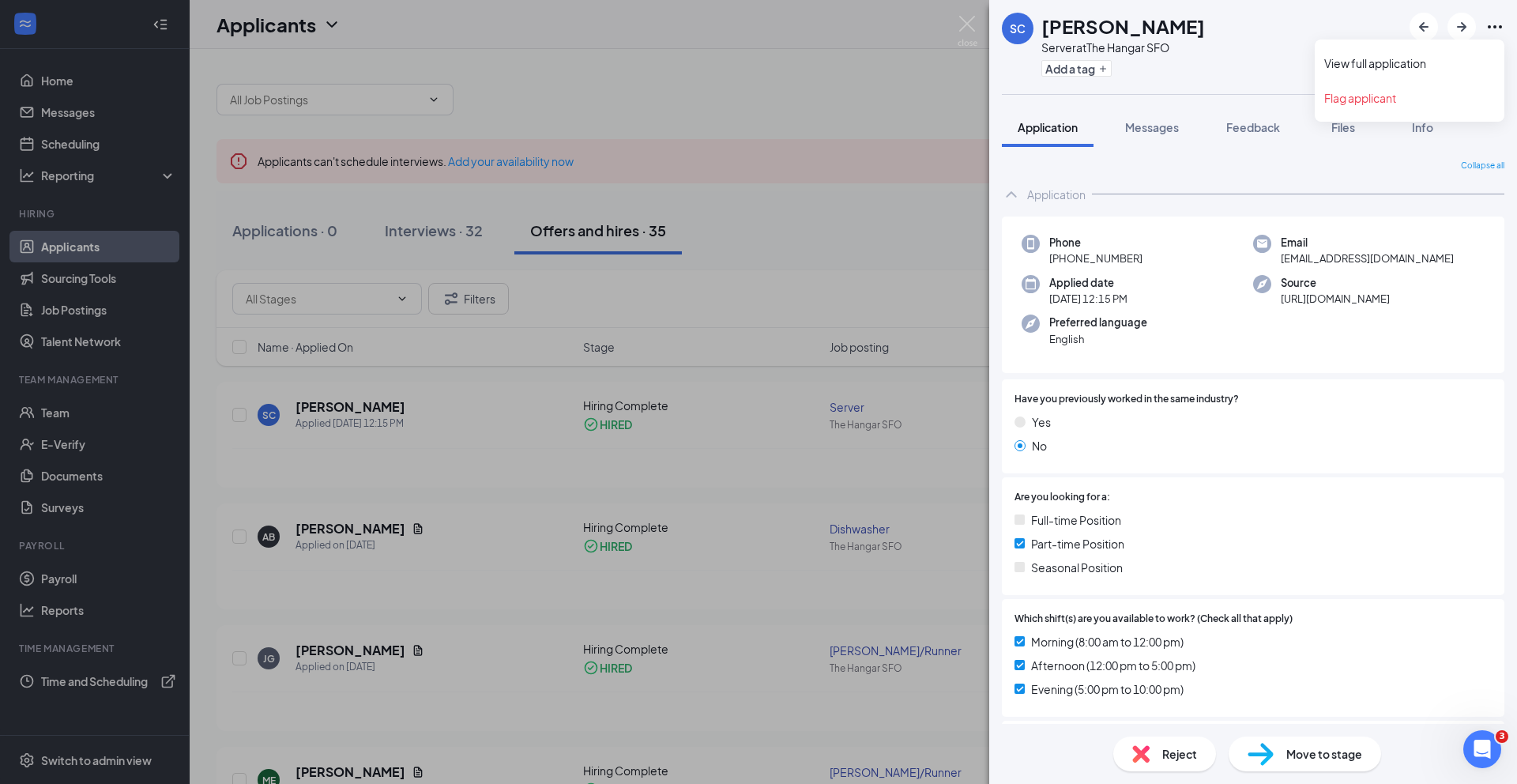
click at [1501, 29] on icon "Ellipses" at bounding box center [1495, 27] width 19 height 19
click at [1493, 33] on icon "Ellipses" at bounding box center [1495, 27] width 19 height 19
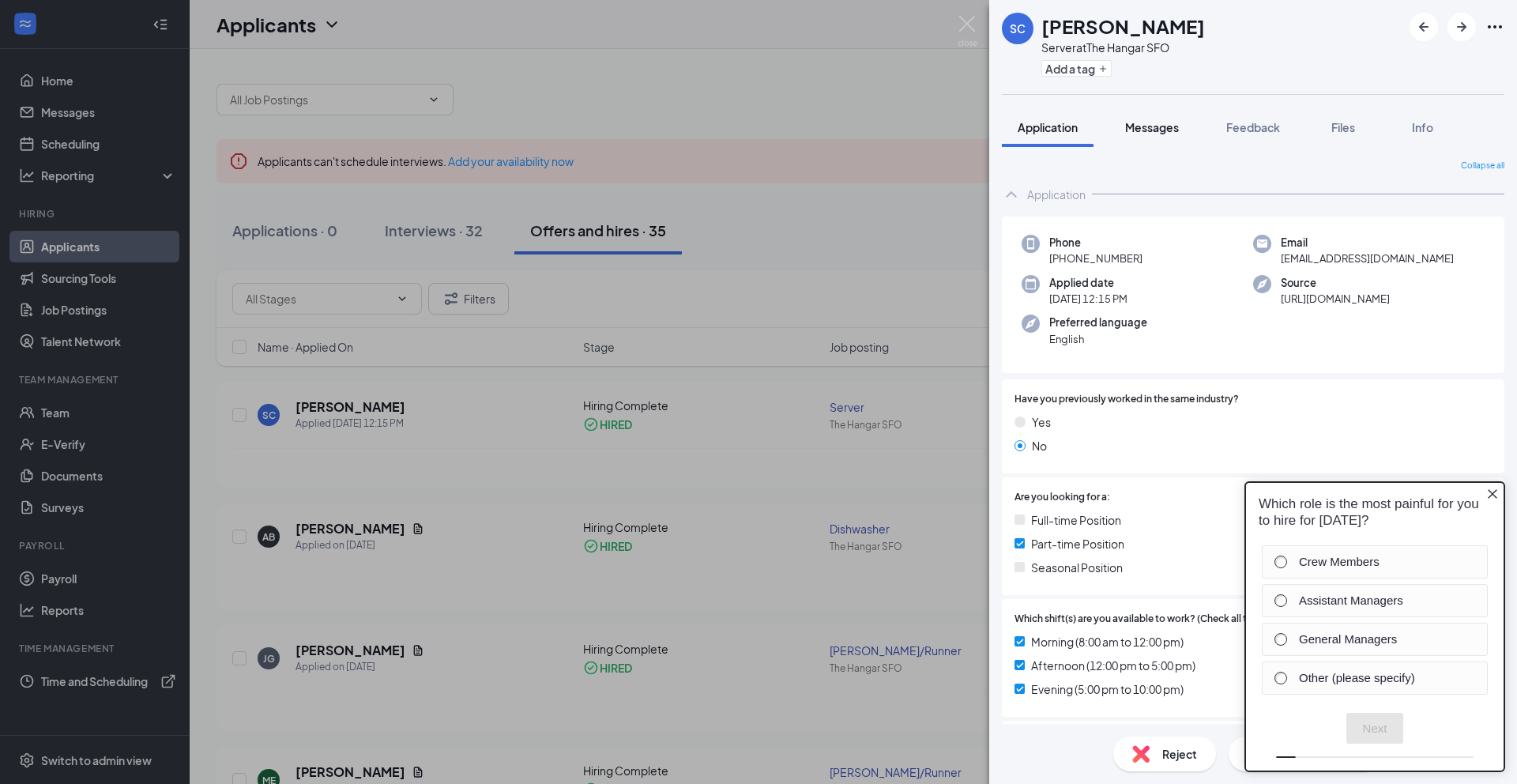
click at [1156, 125] on span "Messages" at bounding box center [1152, 127] width 54 height 14
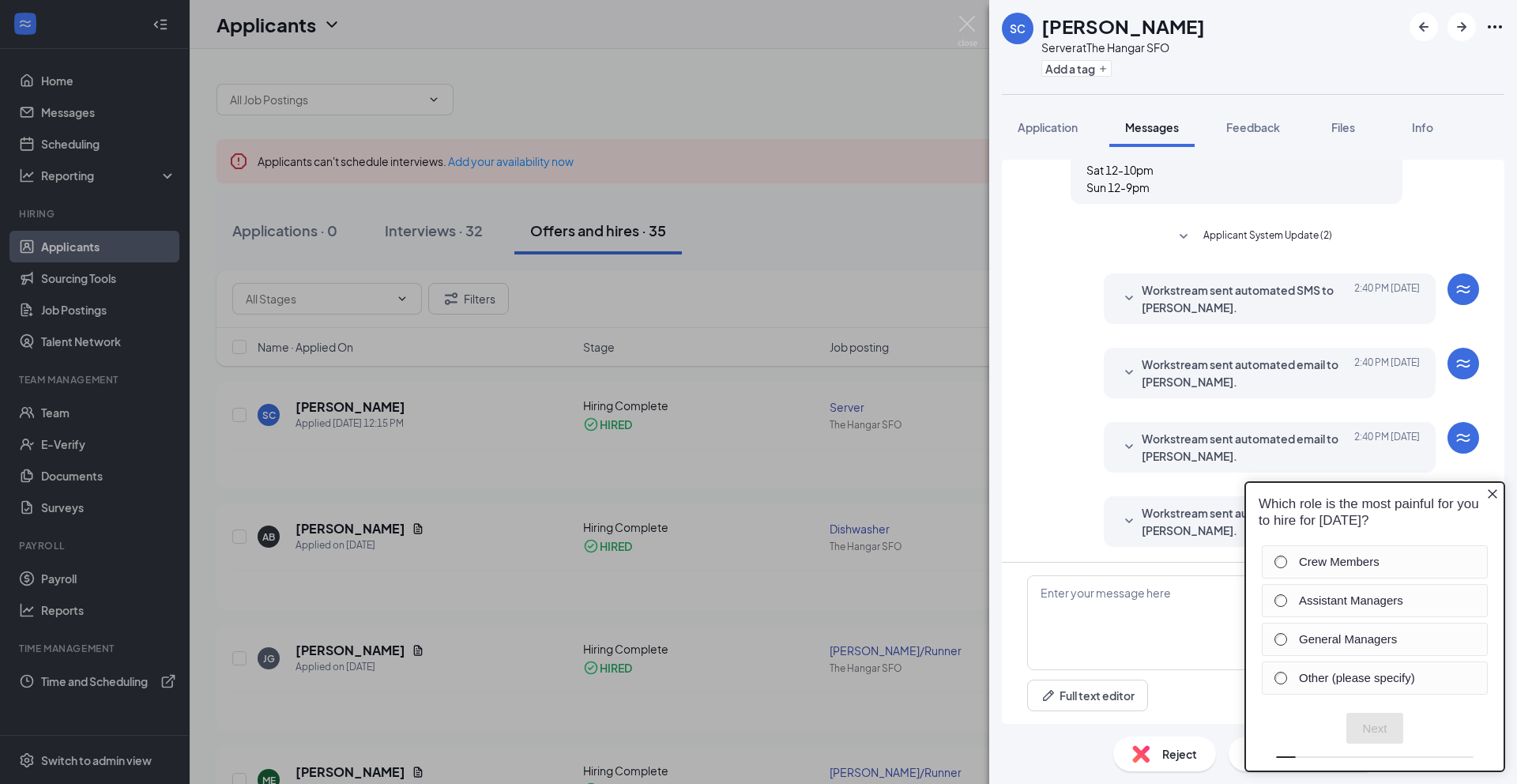
scroll to position [324, 0]
click at [1456, 226] on div "Load earlier interactions (about 2 more) Applicant System Update (1) Workstream…" at bounding box center [1253, 198] width 452 height 725
click at [1489, 490] on icon "Close button" at bounding box center [1493, 494] width 10 height 10
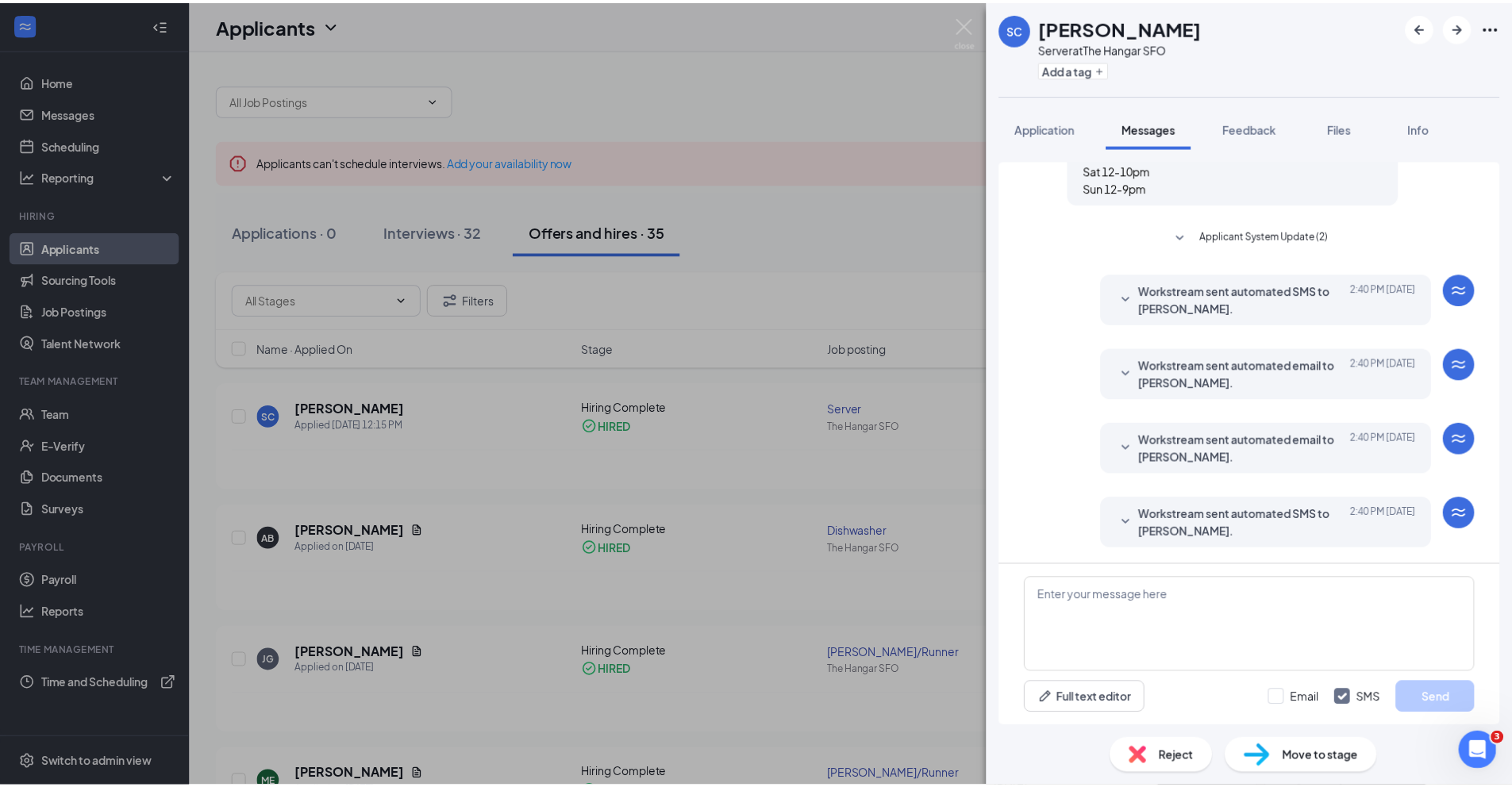
scroll to position [0, 0]
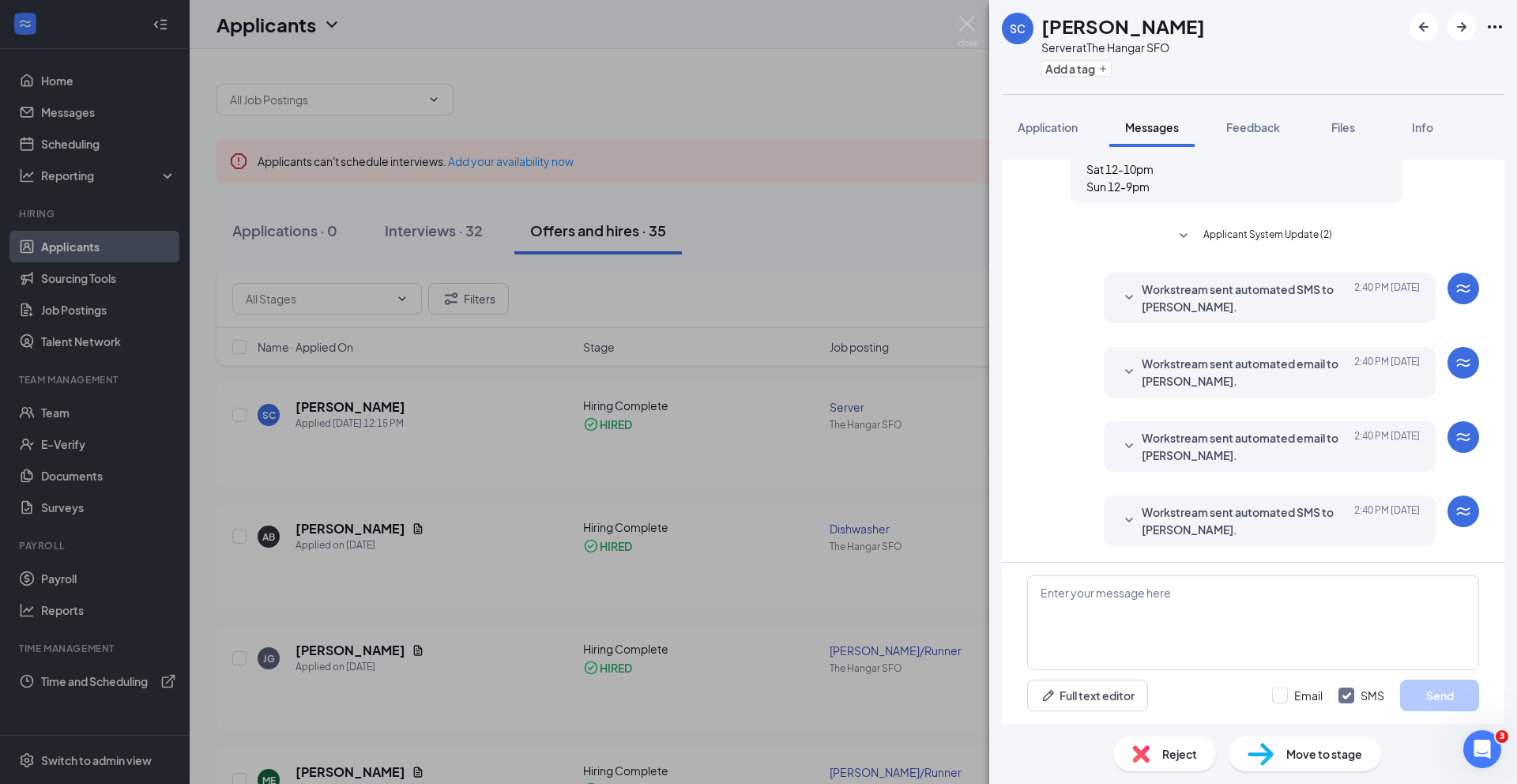
click at [48, 416] on div "SC Shania Casiano Server at The Hangar SFO Add a tag Application Messages Feedb…" at bounding box center [758, 392] width 1517 height 784
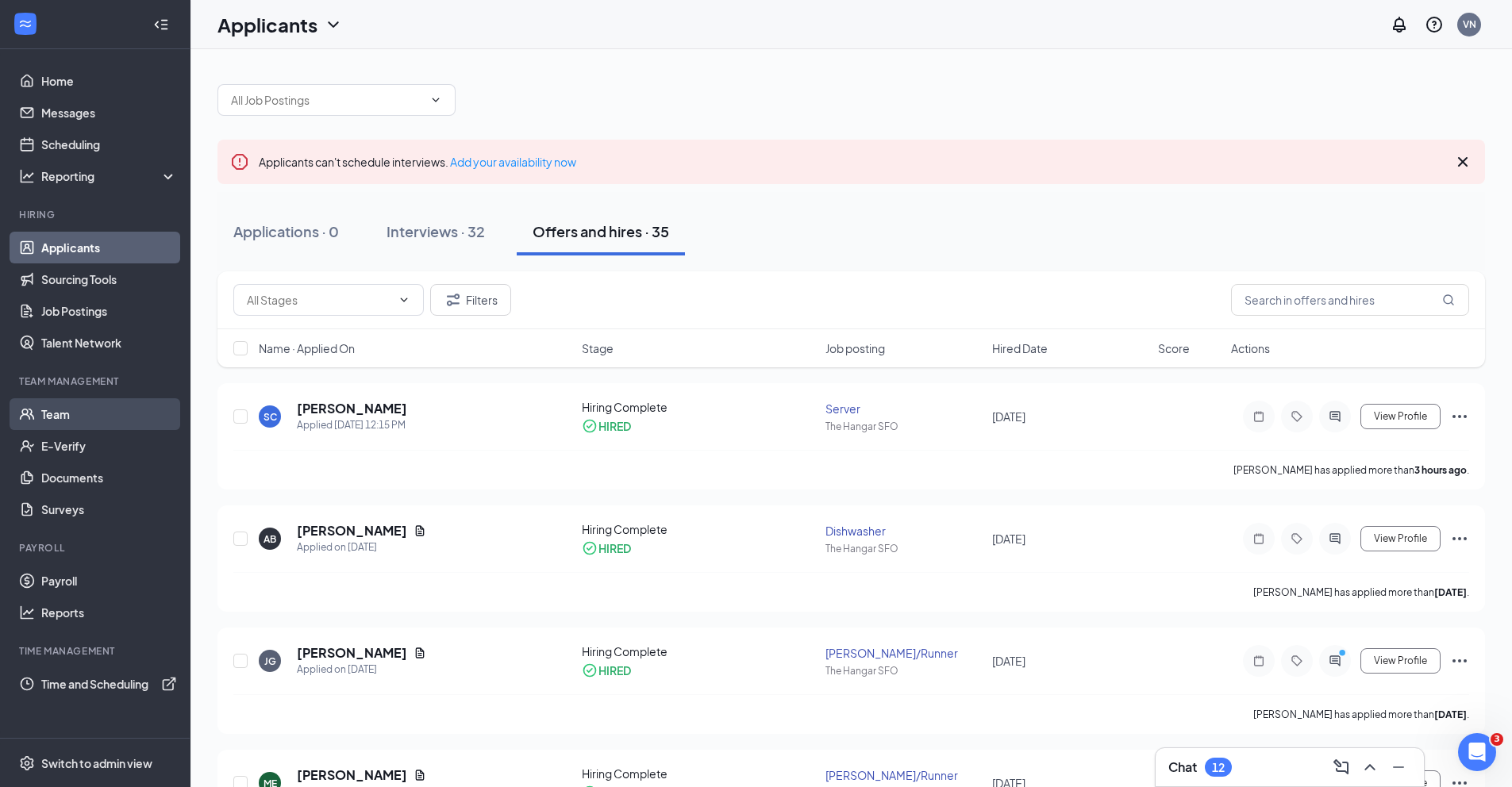
click at [55, 418] on link "Team" at bounding box center [109, 414] width 135 height 32
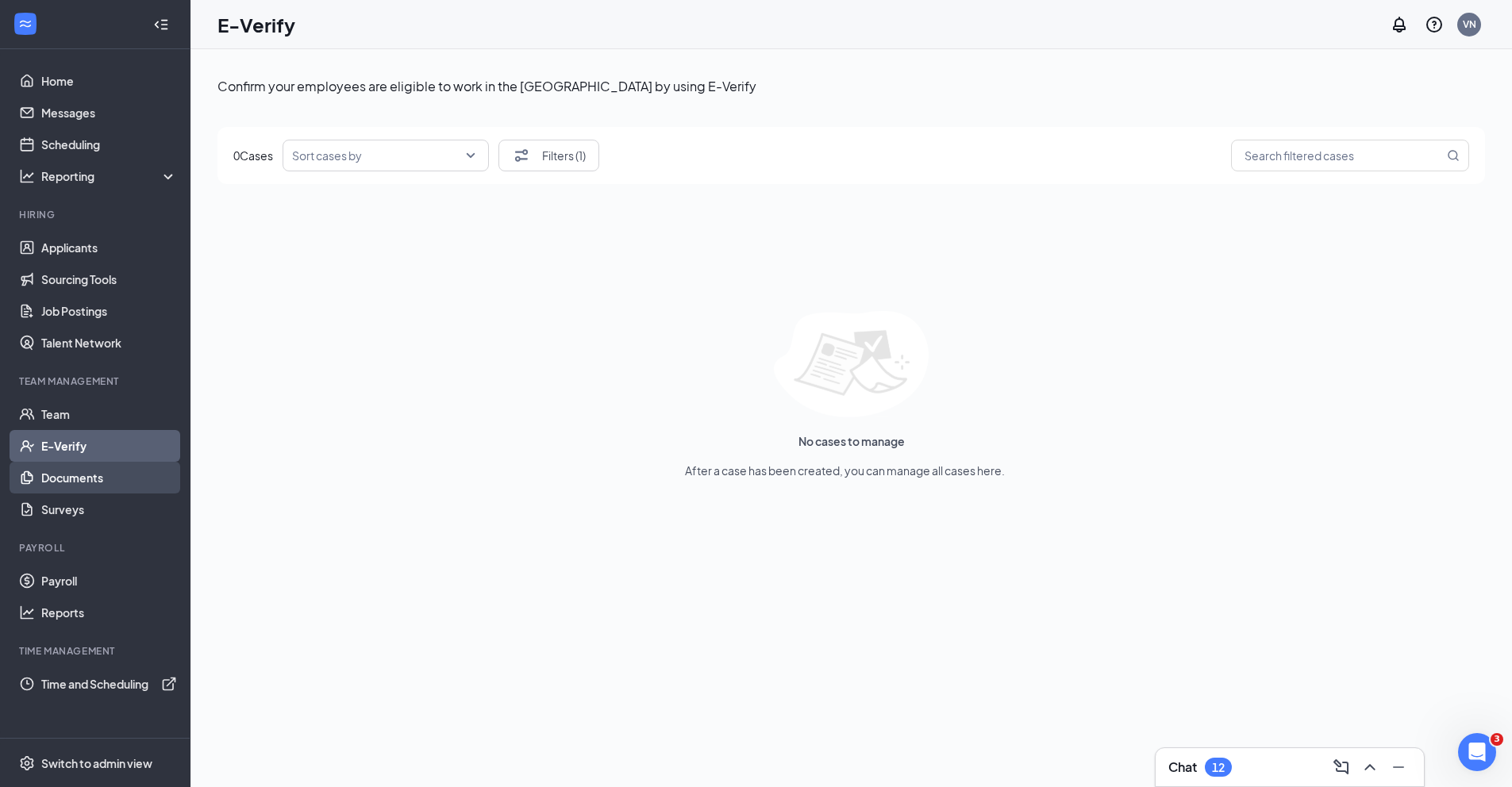
click at [92, 481] on link "Documents" at bounding box center [109, 477] width 135 height 32
click at [479, 151] on div "Sort cases by" at bounding box center [385, 155] width 206 height 32
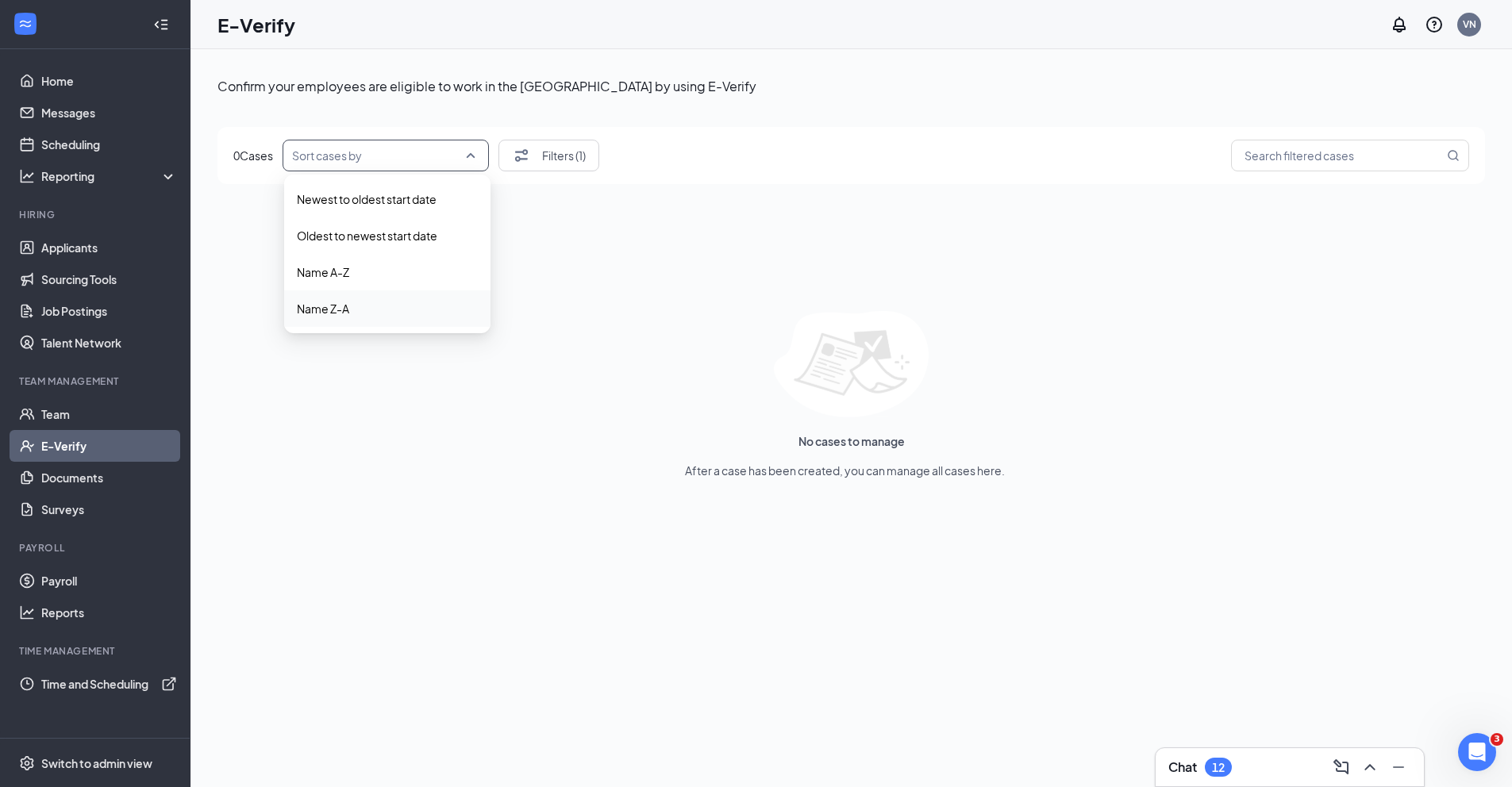
click at [368, 314] on span "Name Z-A" at bounding box center [387, 308] width 181 height 17
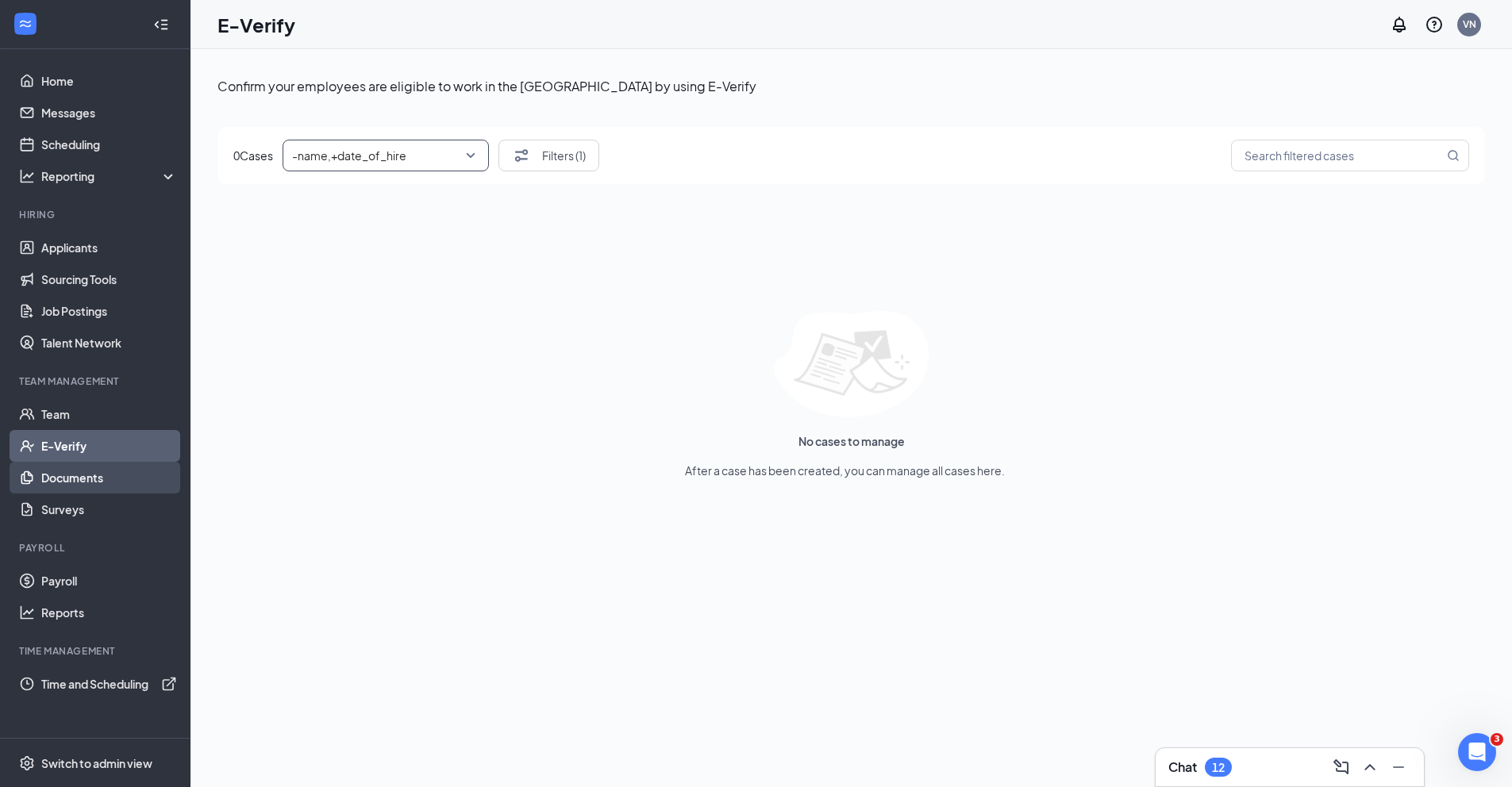
click at [100, 479] on link "Documents" at bounding box center [109, 477] width 135 height 32
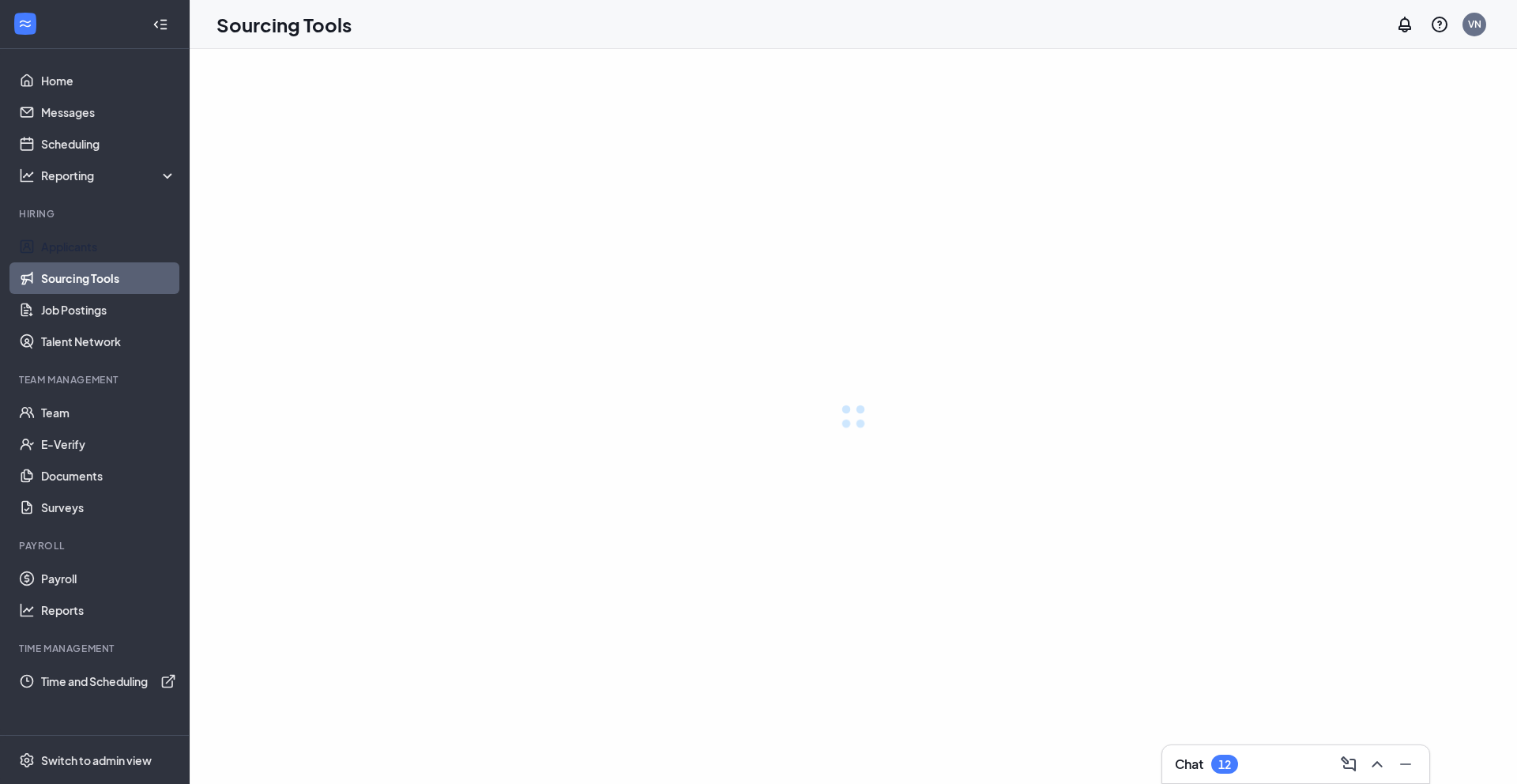
click at [62, 248] on link "Applicants" at bounding box center [109, 247] width 135 height 32
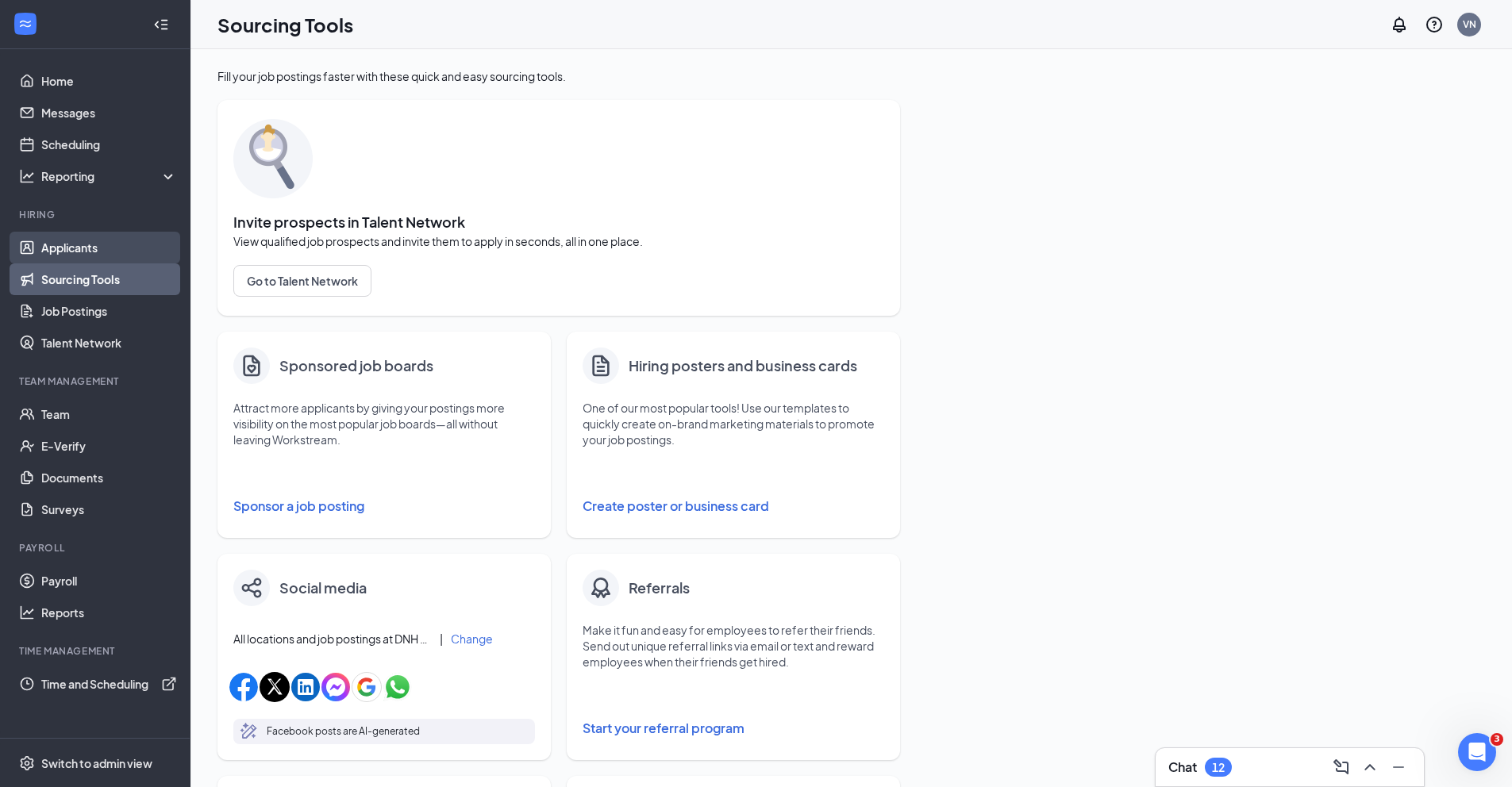
click at [70, 249] on link "Applicants" at bounding box center [109, 248] width 135 height 32
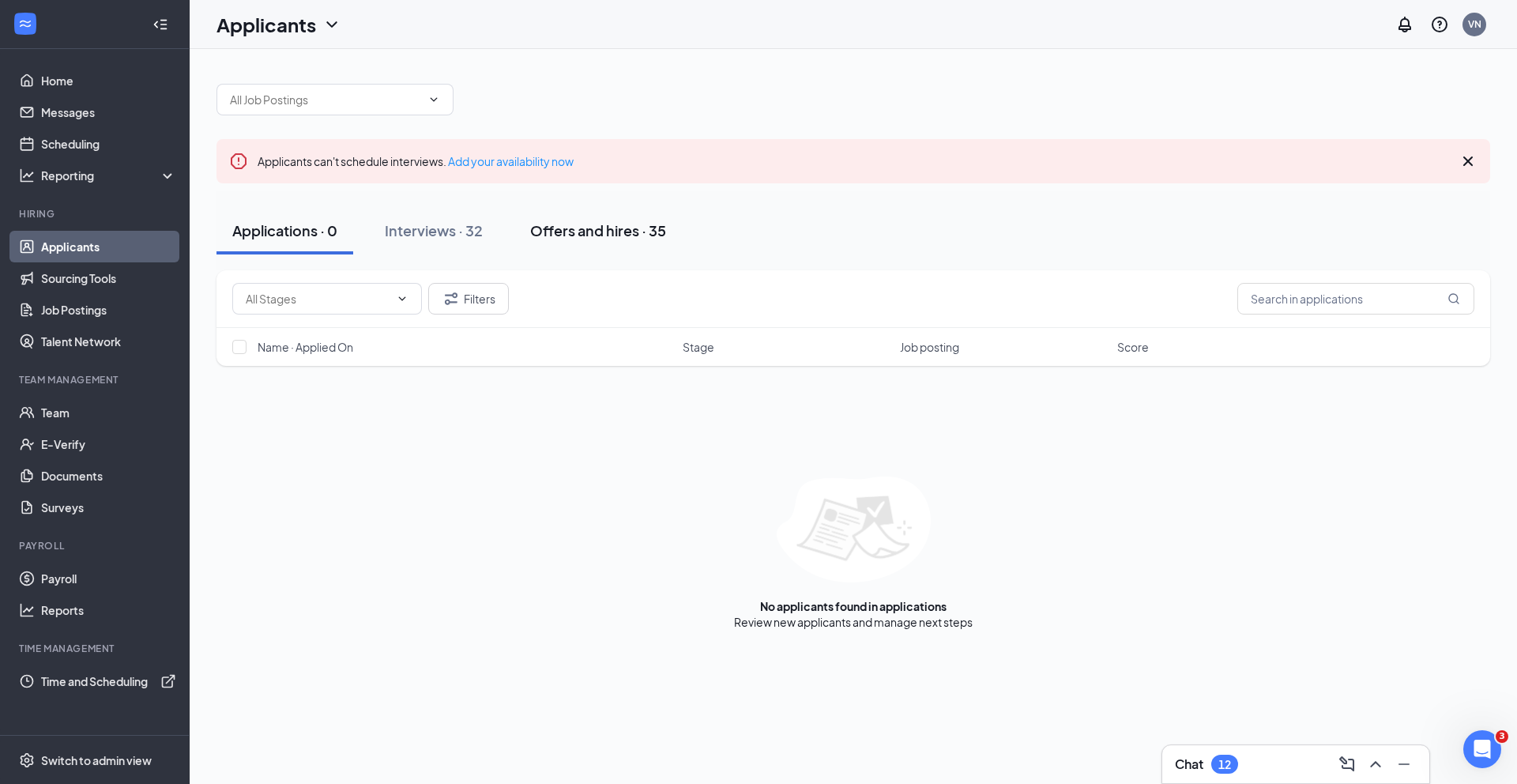
click at [541, 227] on div "Offers and hires · 35" at bounding box center [598, 230] width 136 height 20
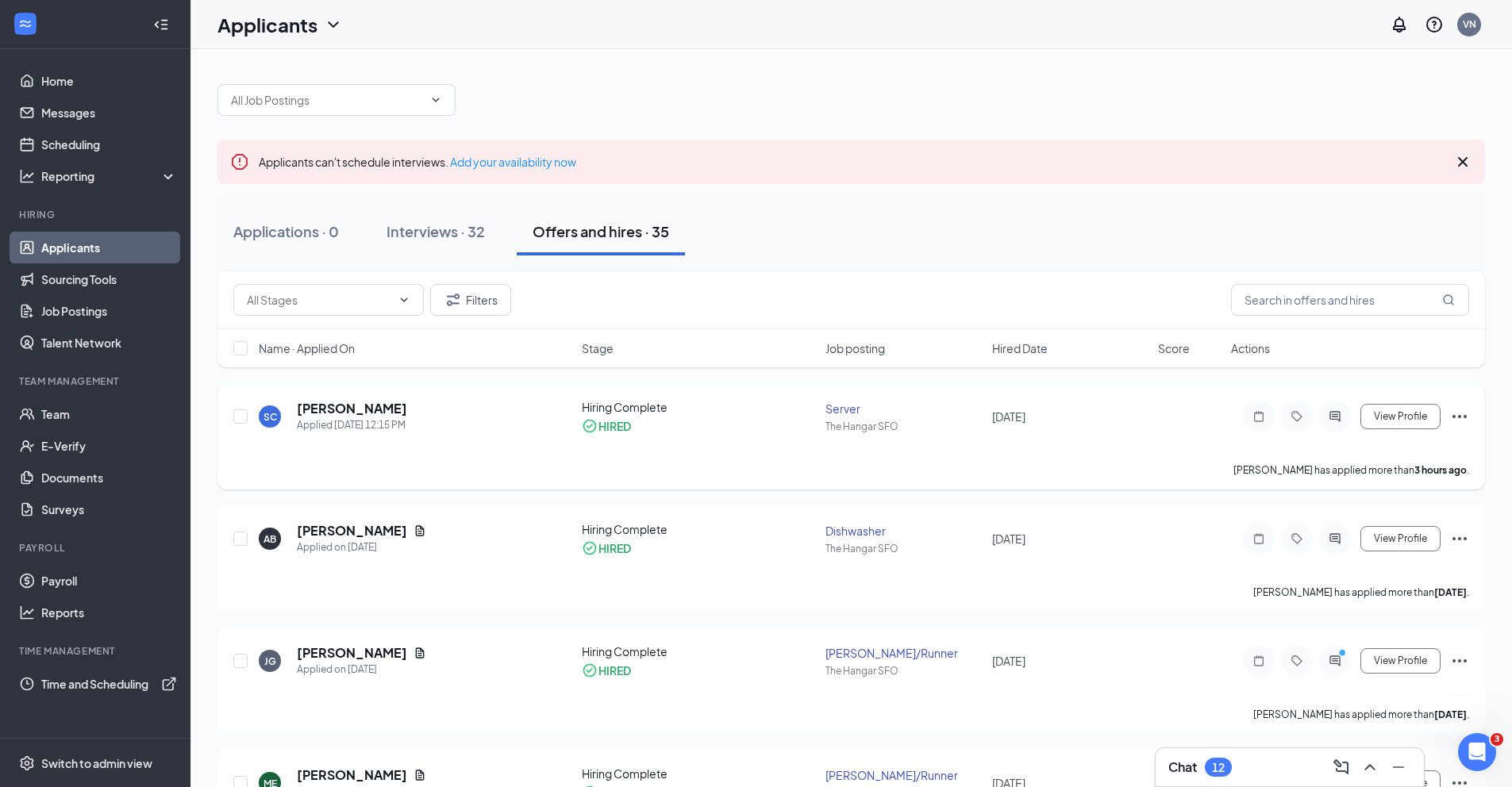
click at [1457, 420] on icon "Ellipses" at bounding box center [1460, 417] width 19 height 19
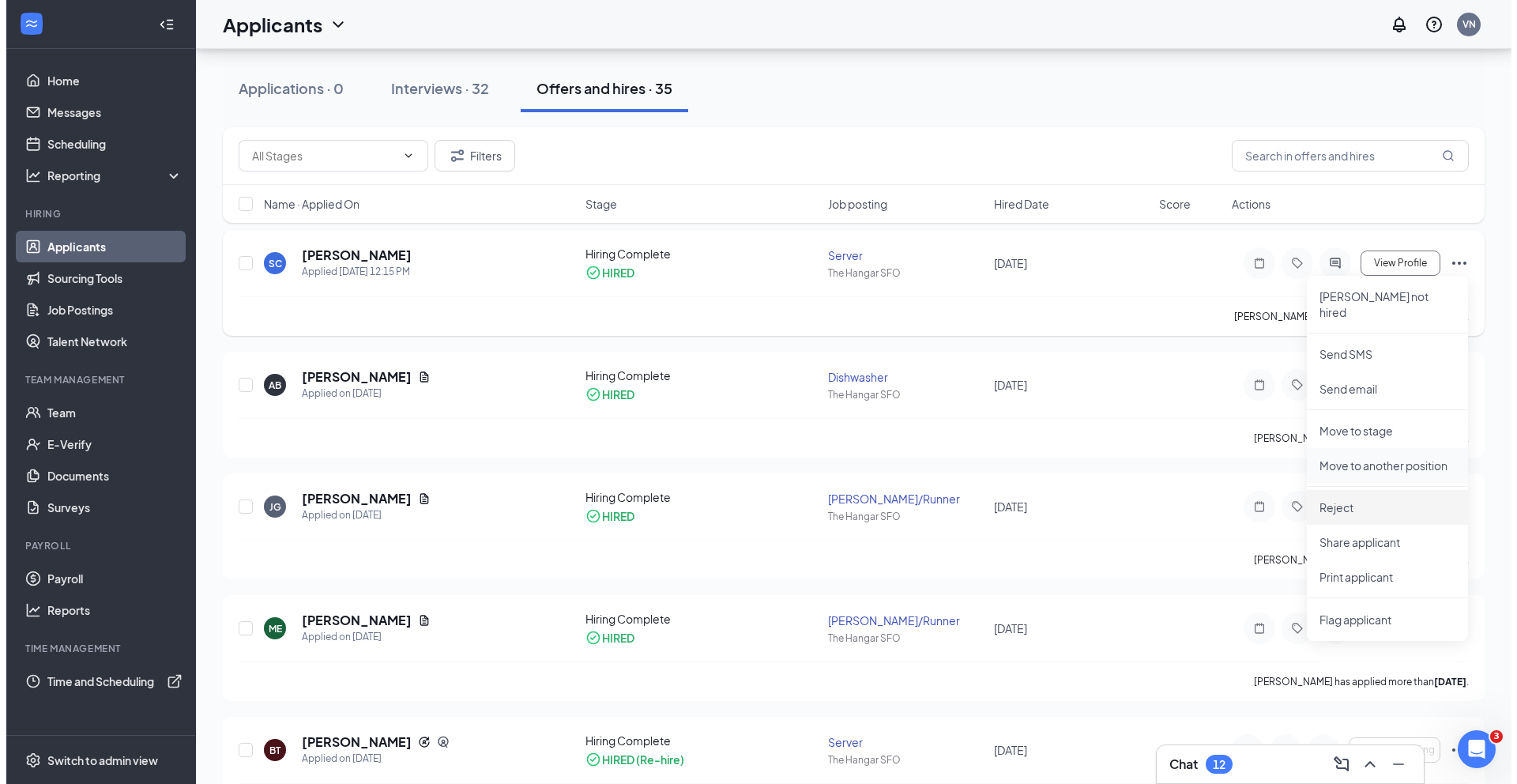
scroll to position [161, 0]
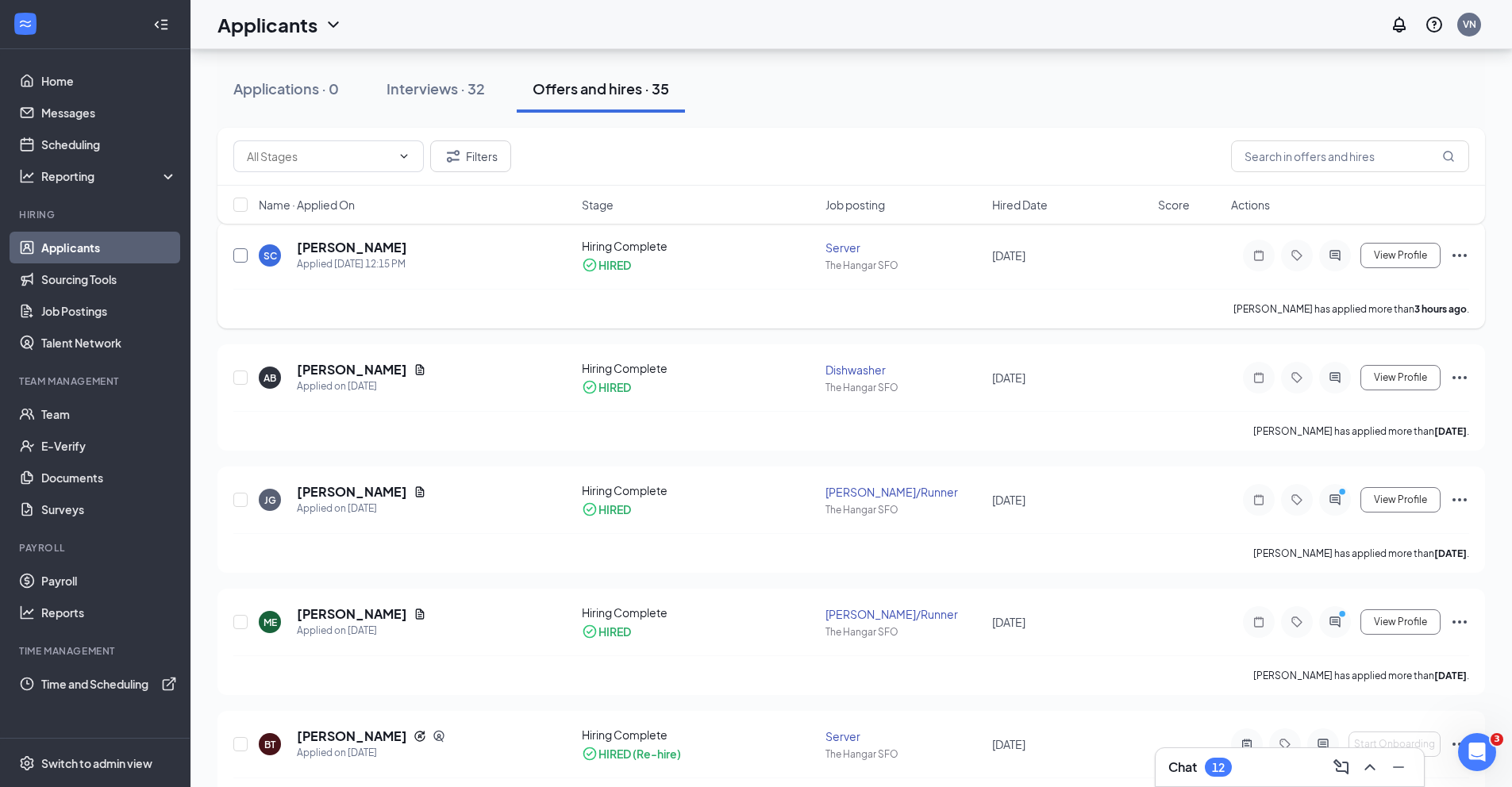
click at [243, 254] on input "checkbox" at bounding box center [240, 255] width 15 height 15
checkbox input "true"
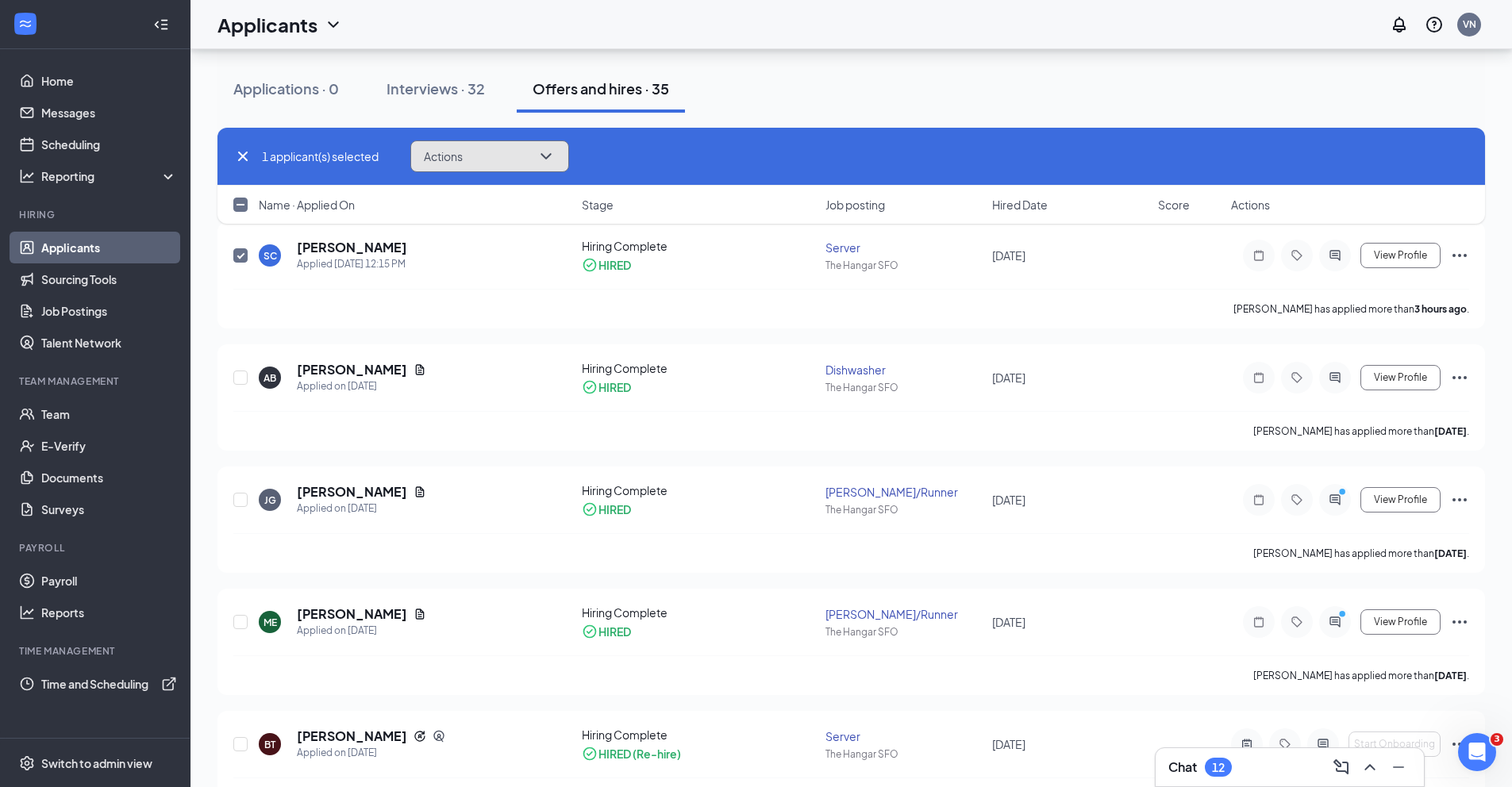
click at [559, 153] on button "Actions" at bounding box center [489, 156] width 159 height 32
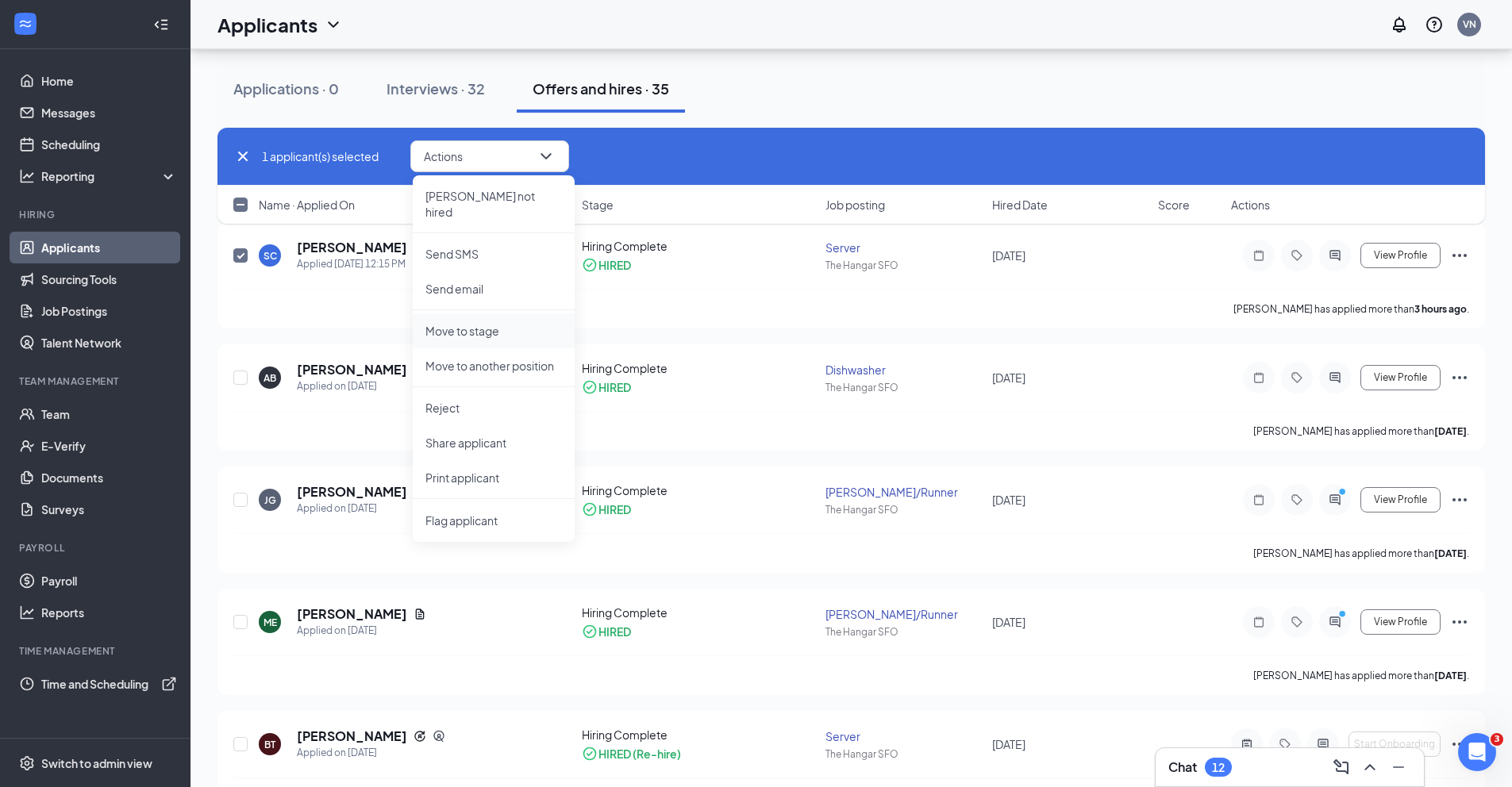
click at [470, 323] on p "Move to stage" at bounding box center [493, 331] width 136 height 15
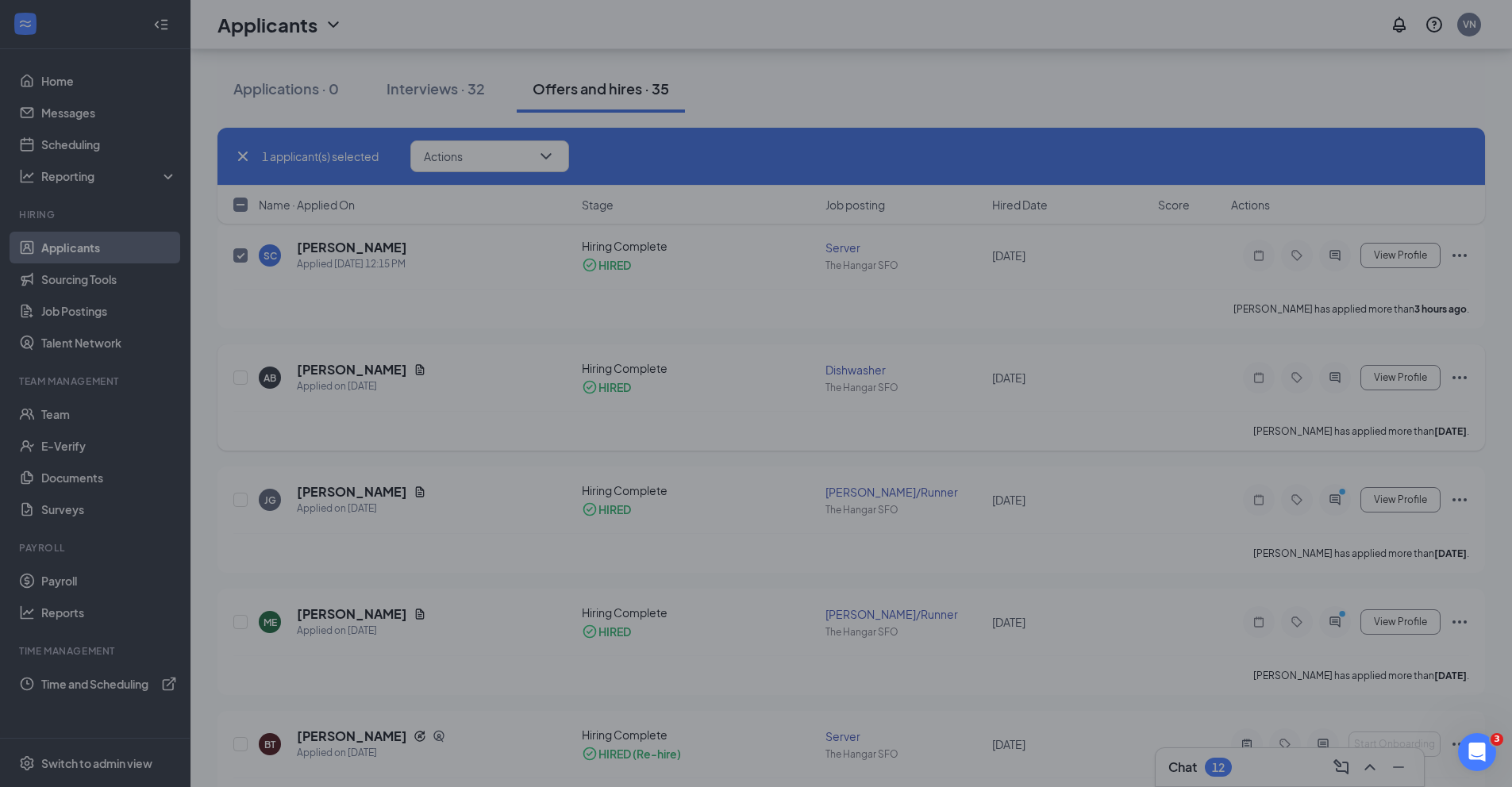
type input "Hiring Complete (current stage)"
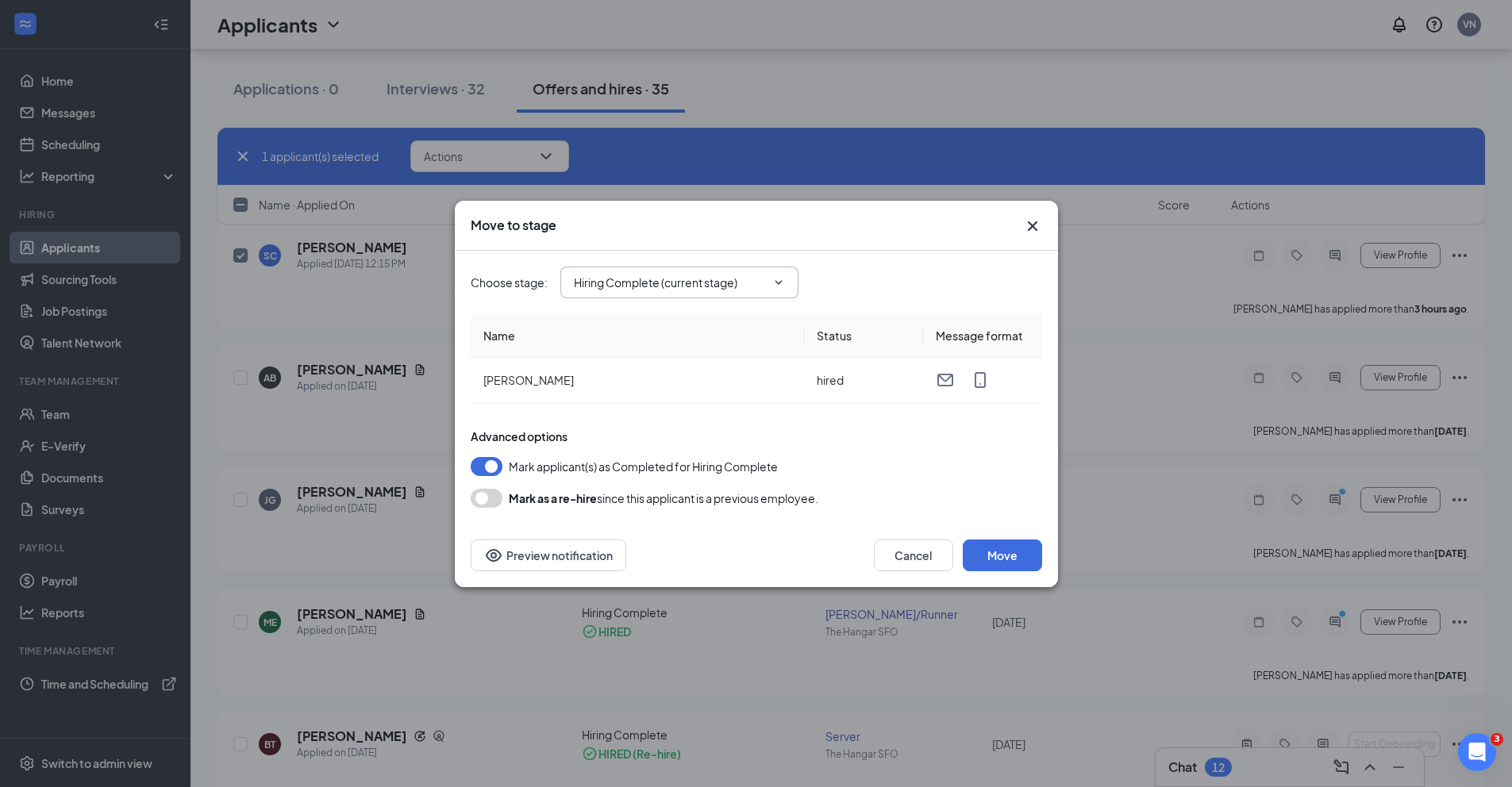
click at [784, 285] on icon "ChevronDown" at bounding box center [778, 282] width 13 height 13
click at [829, 437] on div "Advanced options" at bounding box center [756, 436] width 572 height 15
click at [891, 547] on button "Cancel" at bounding box center [913, 555] width 79 height 32
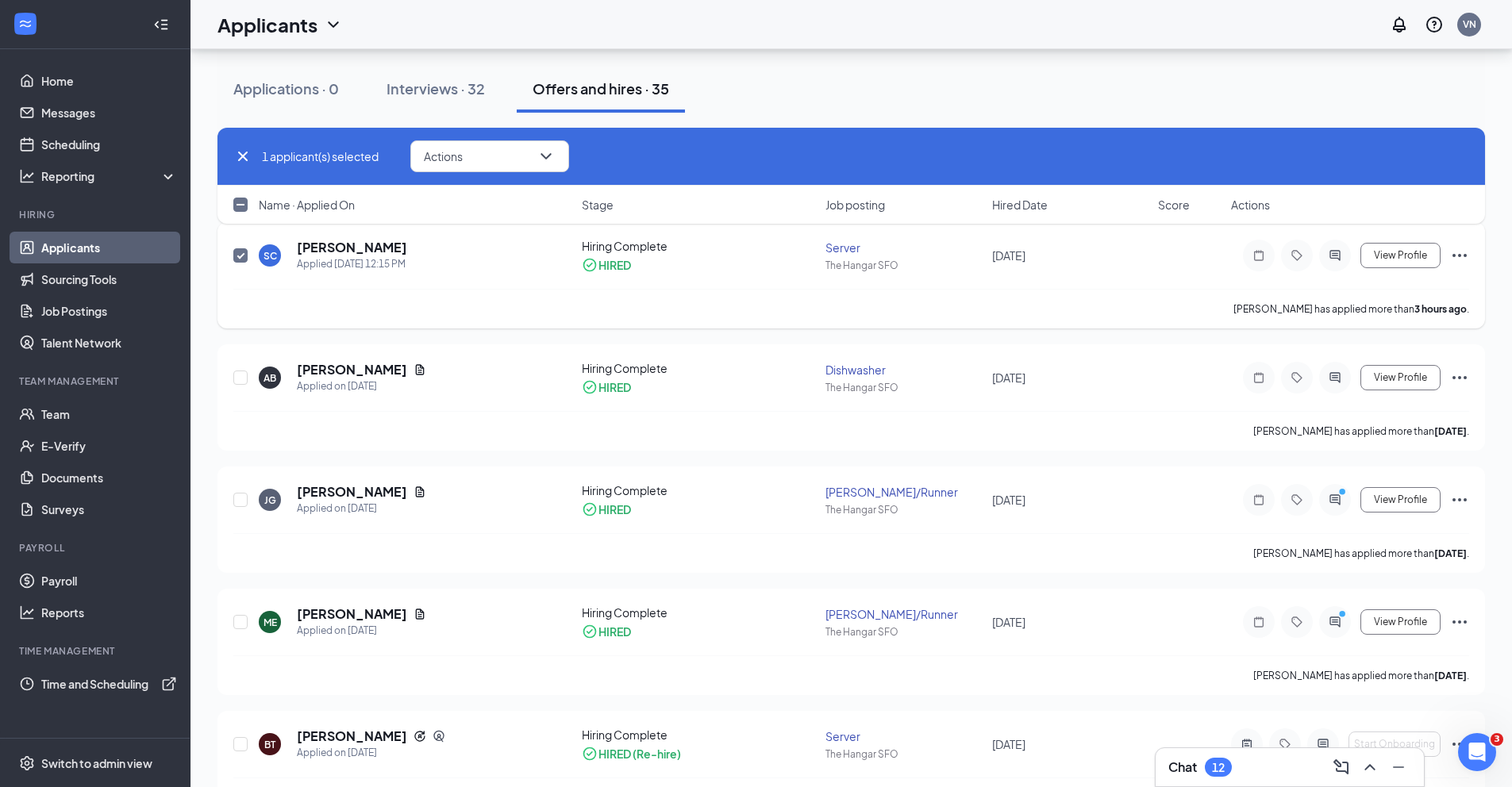
click at [1457, 255] on icon "Ellipses" at bounding box center [1460, 255] width 19 height 19
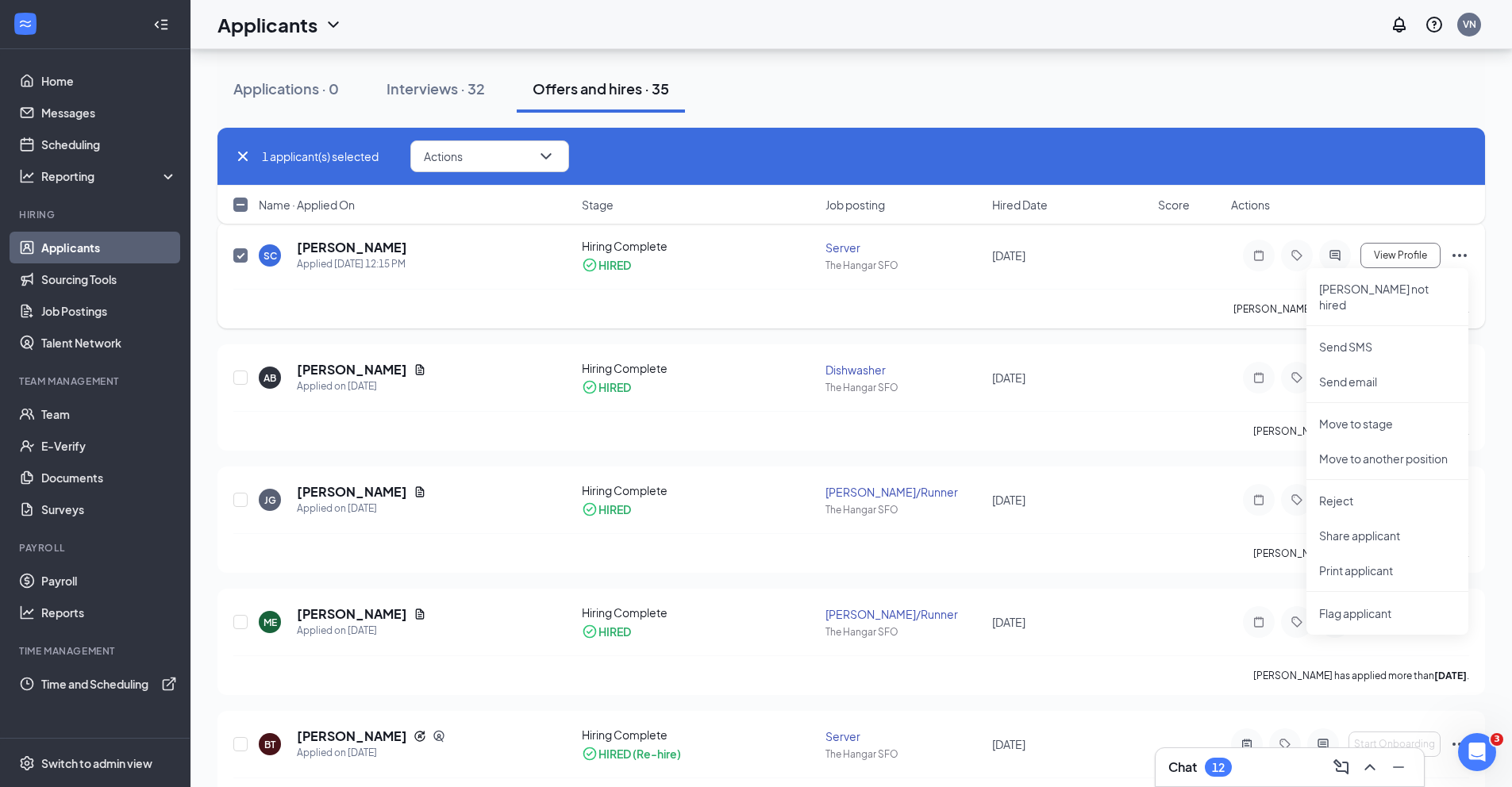
click at [861, 267] on div "The Hangar SFO" at bounding box center [904, 265] width 157 height 14
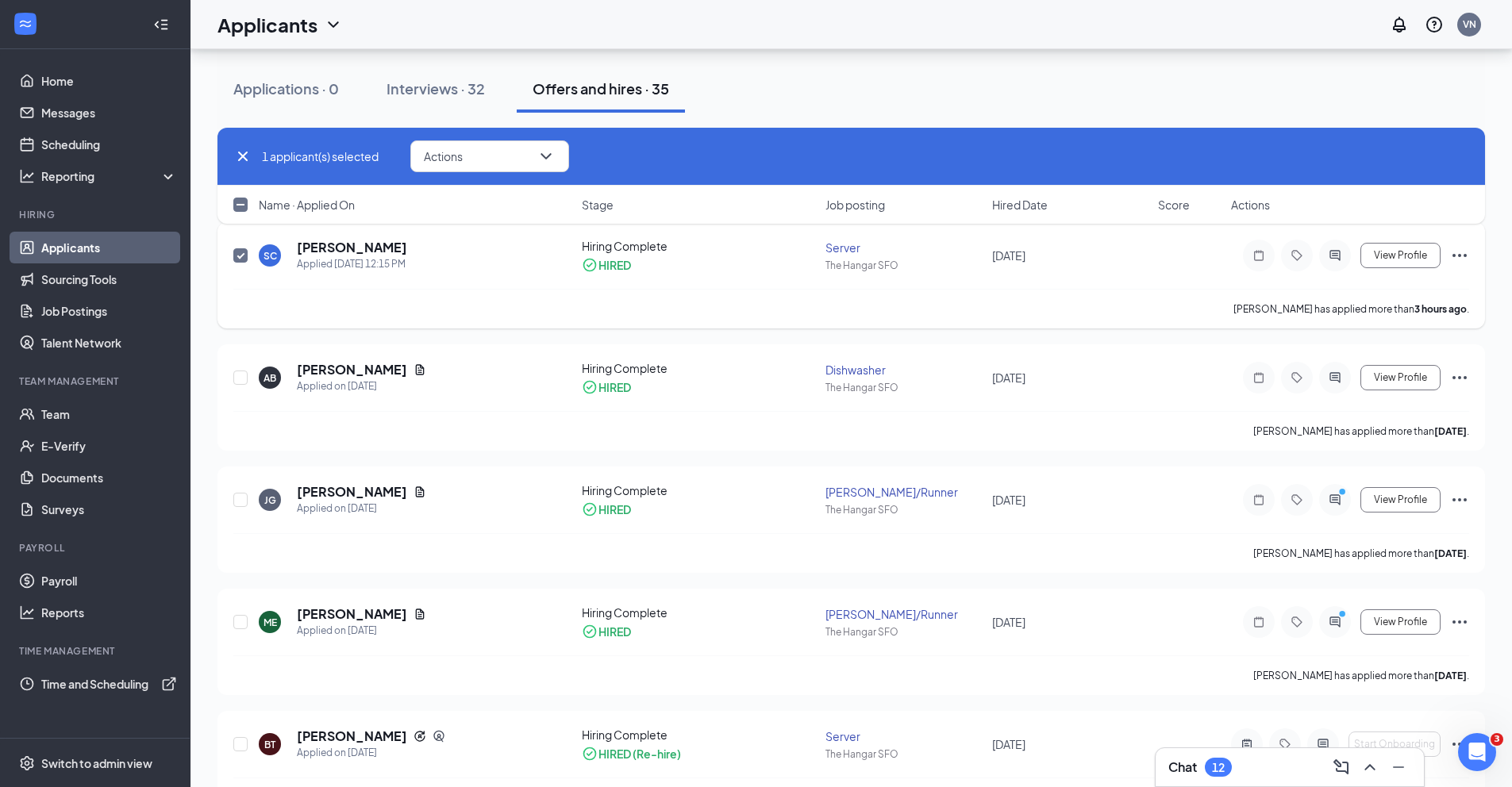
click at [784, 281] on div "SC Shania Casiano Applied Today 12:15 PM Hiring Complete HIRED Server The Hanga…" at bounding box center [850, 263] width 1235 height 51
click at [312, 254] on h5 "[PERSON_NAME]" at bounding box center [352, 248] width 110 height 17
checkbox input "false"
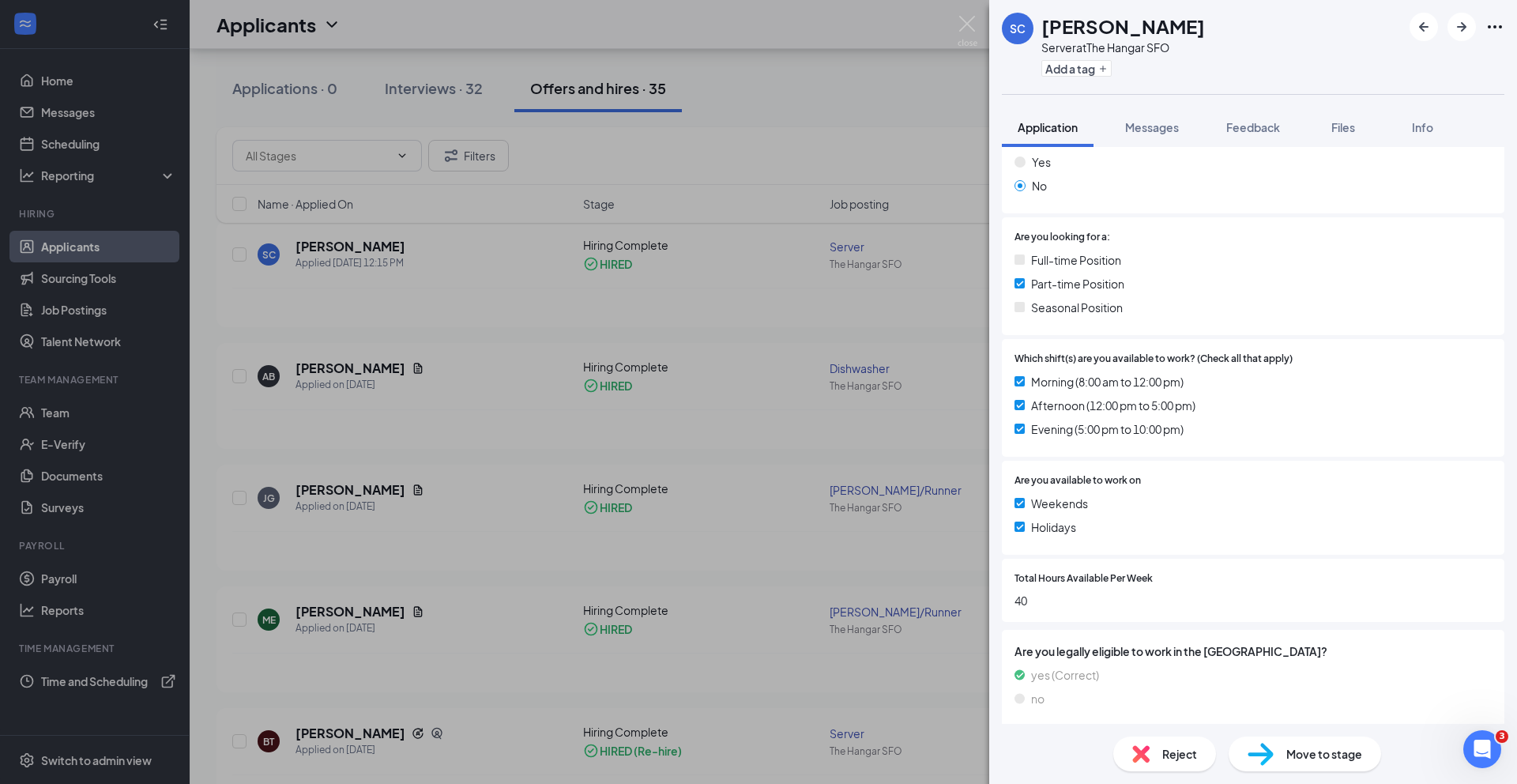
scroll to position [266, 0]
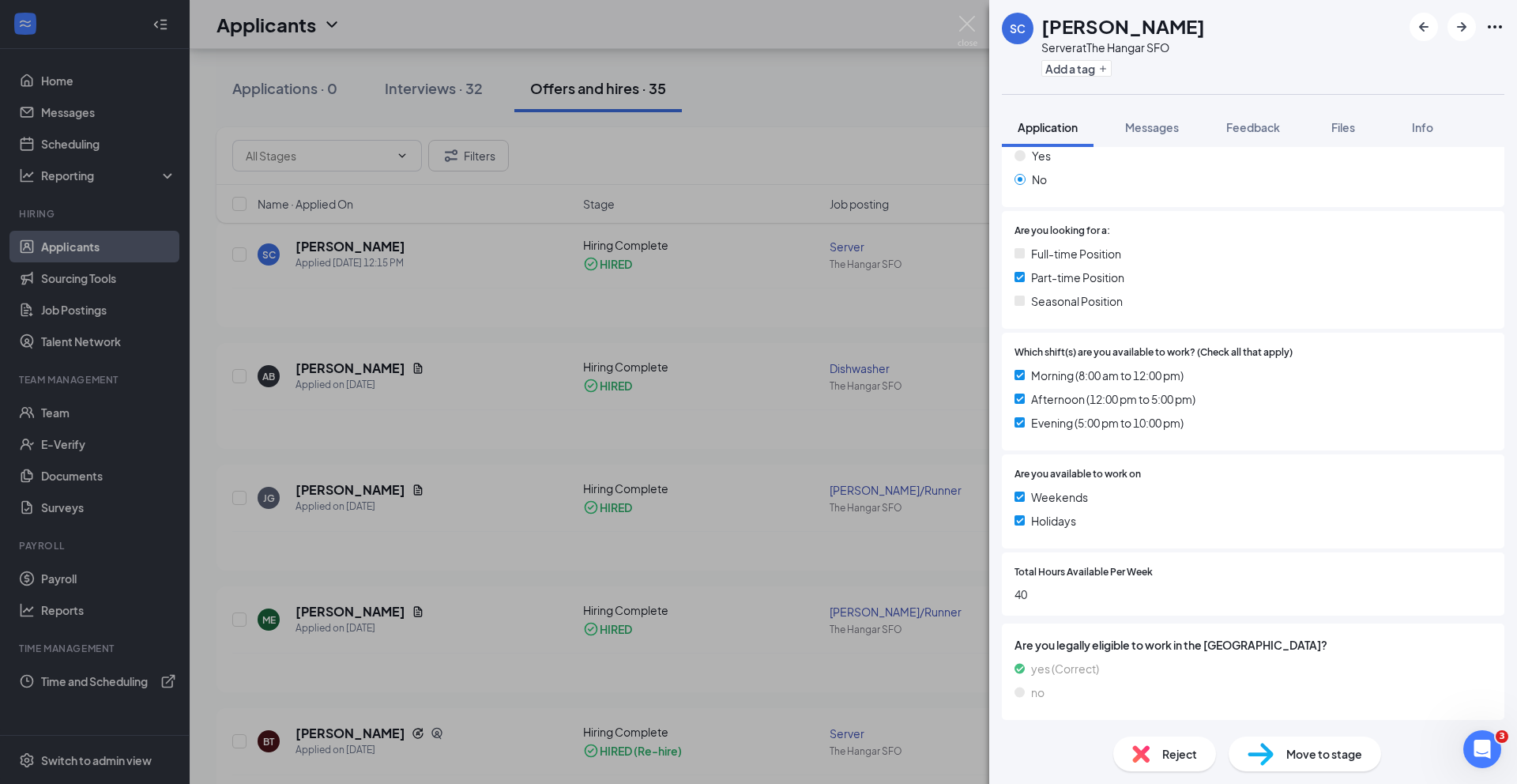
click at [1323, 745] on span "Move to stage" at bounding box center [1324, 754] width 76 height 17
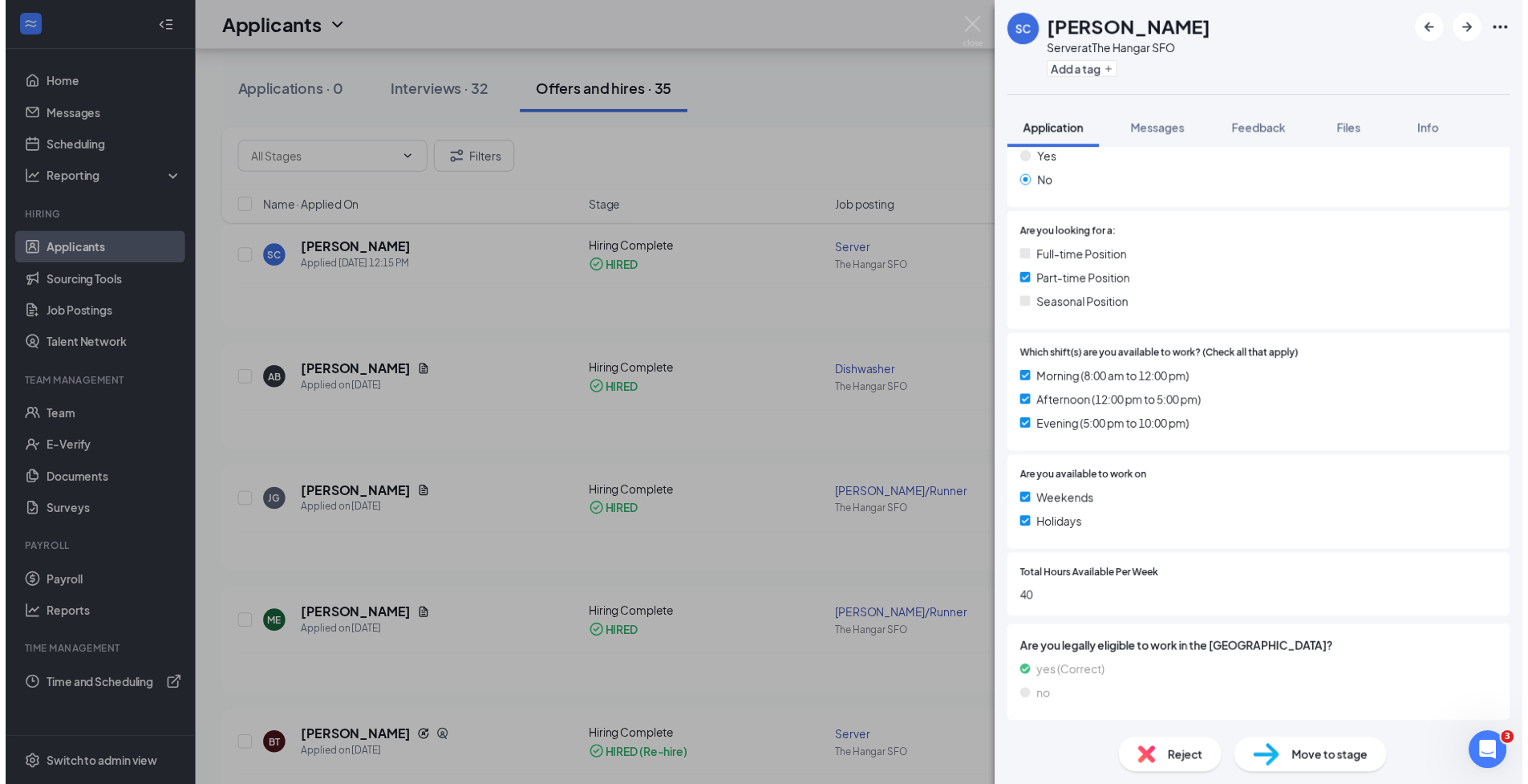
scroll to position [265, 0]
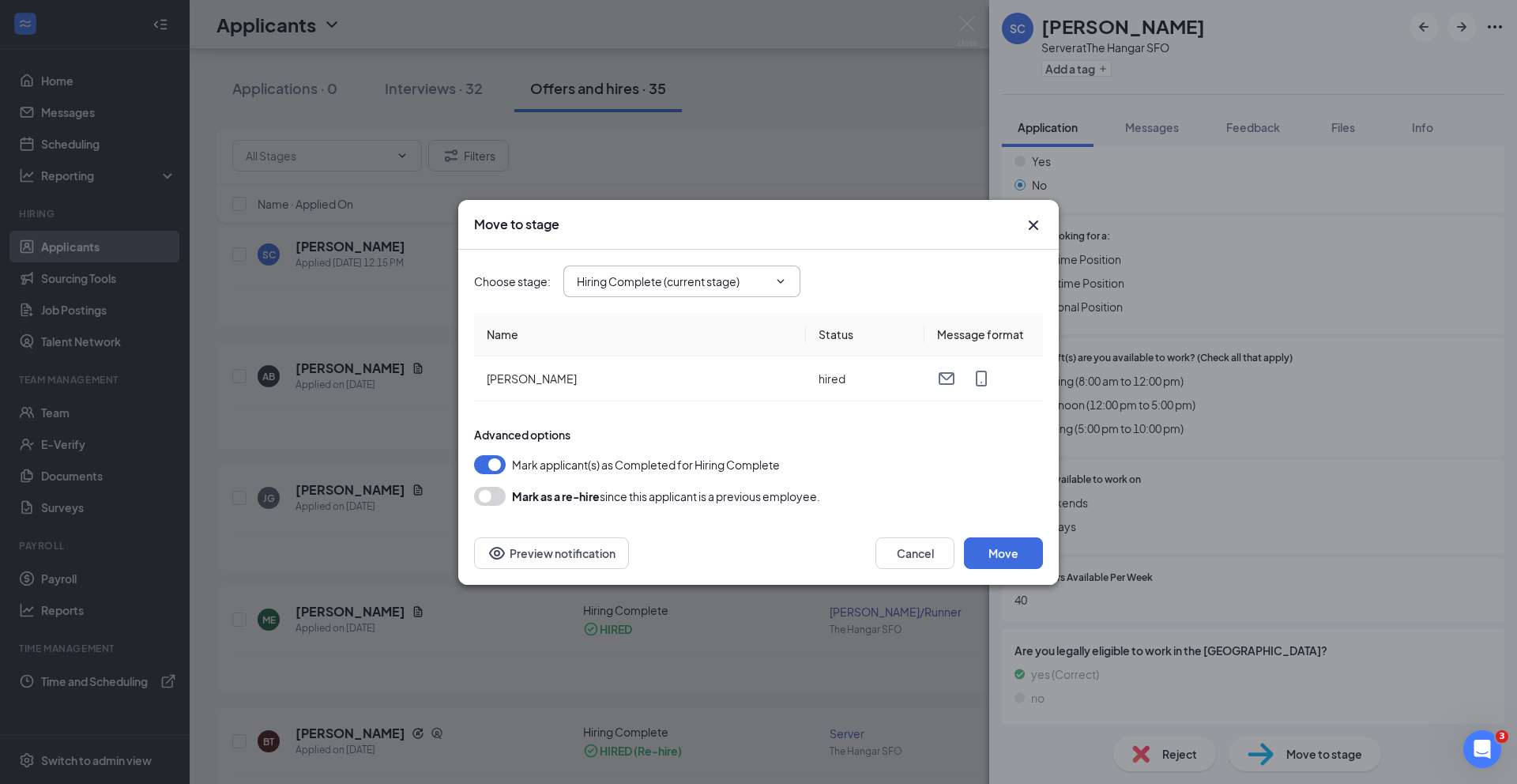
click at [746, 283] on input "Hiring Complete (current stage)" at bounding box center [672, 281] width 192 height 17
click at [741, 425] on div "Hiring Complete (current stage)" at bounding box center [670, 420] width 163 height 17
click at [878, 459] on div "Mark applicant(s) as Completed for Hiring Complete" at bounding box center [758, 465] width 569 height 19
click at [615, 546] on button "Preview notification" at bounding box center [551, 553] width 155 height 32
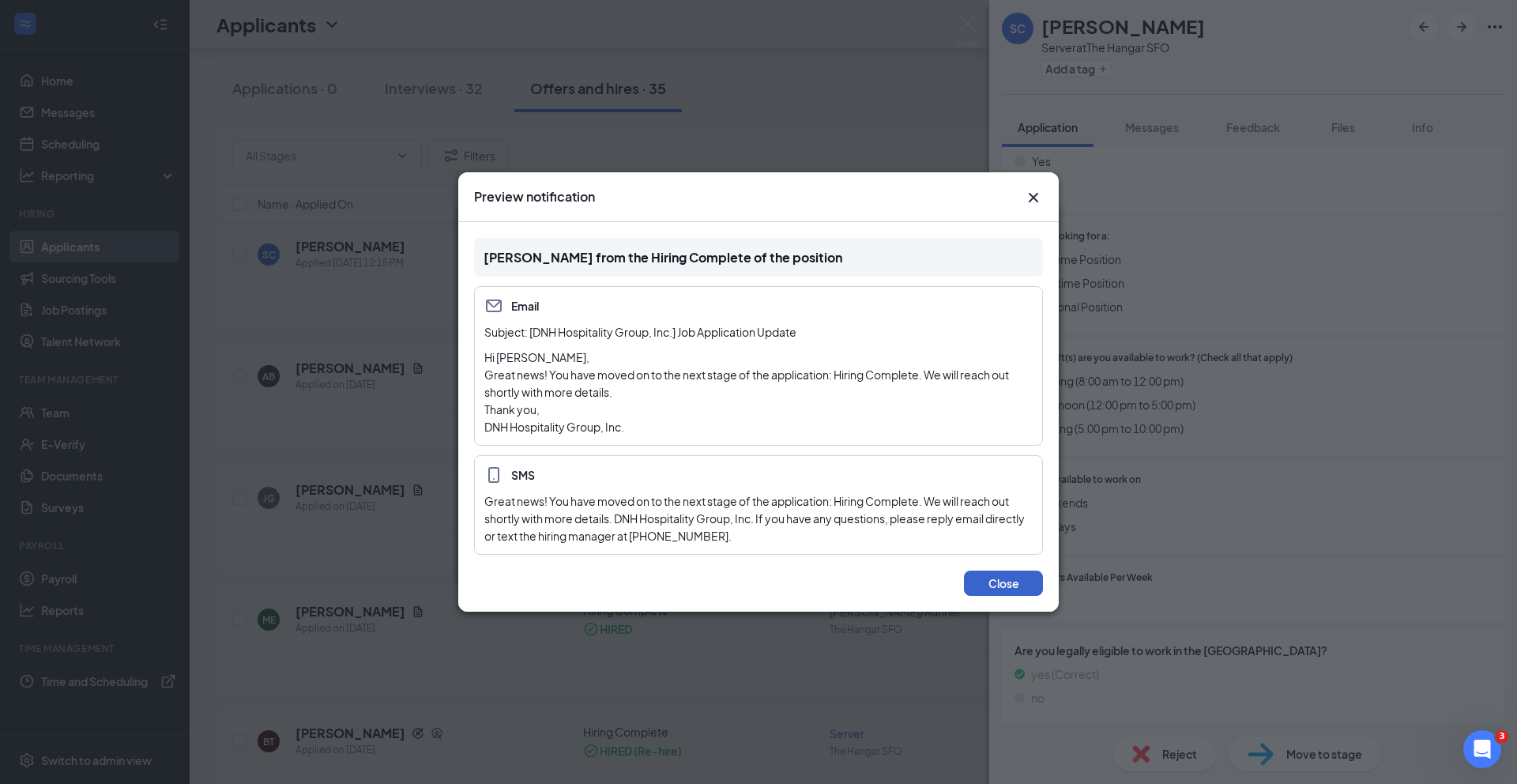
click at [1006, 582] on button "Close" at bounding box center [1004, 583] width 79 height 25
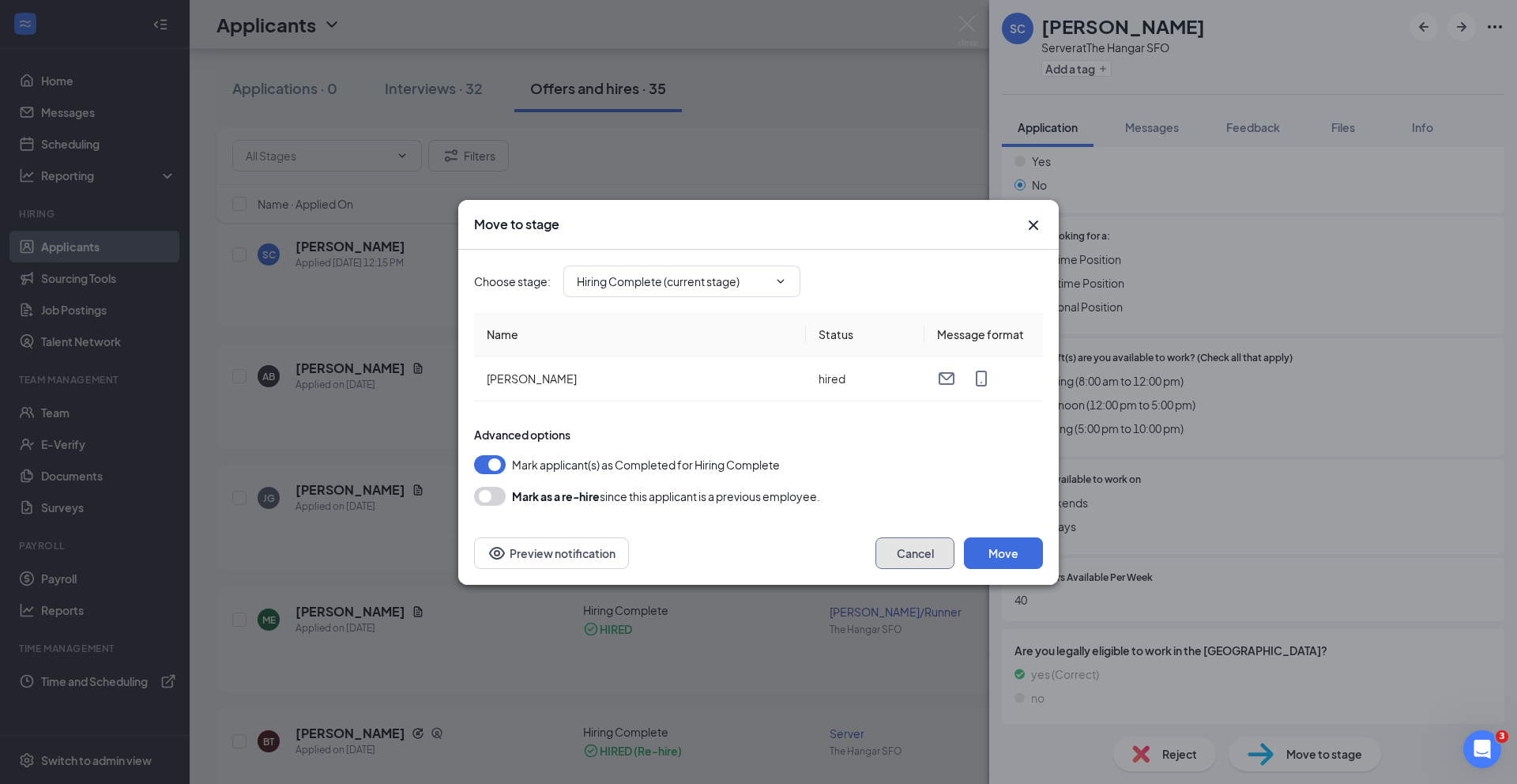
click at [936, 550] on button "Cancel" at bounding box center [915, 553] width 79 height 32
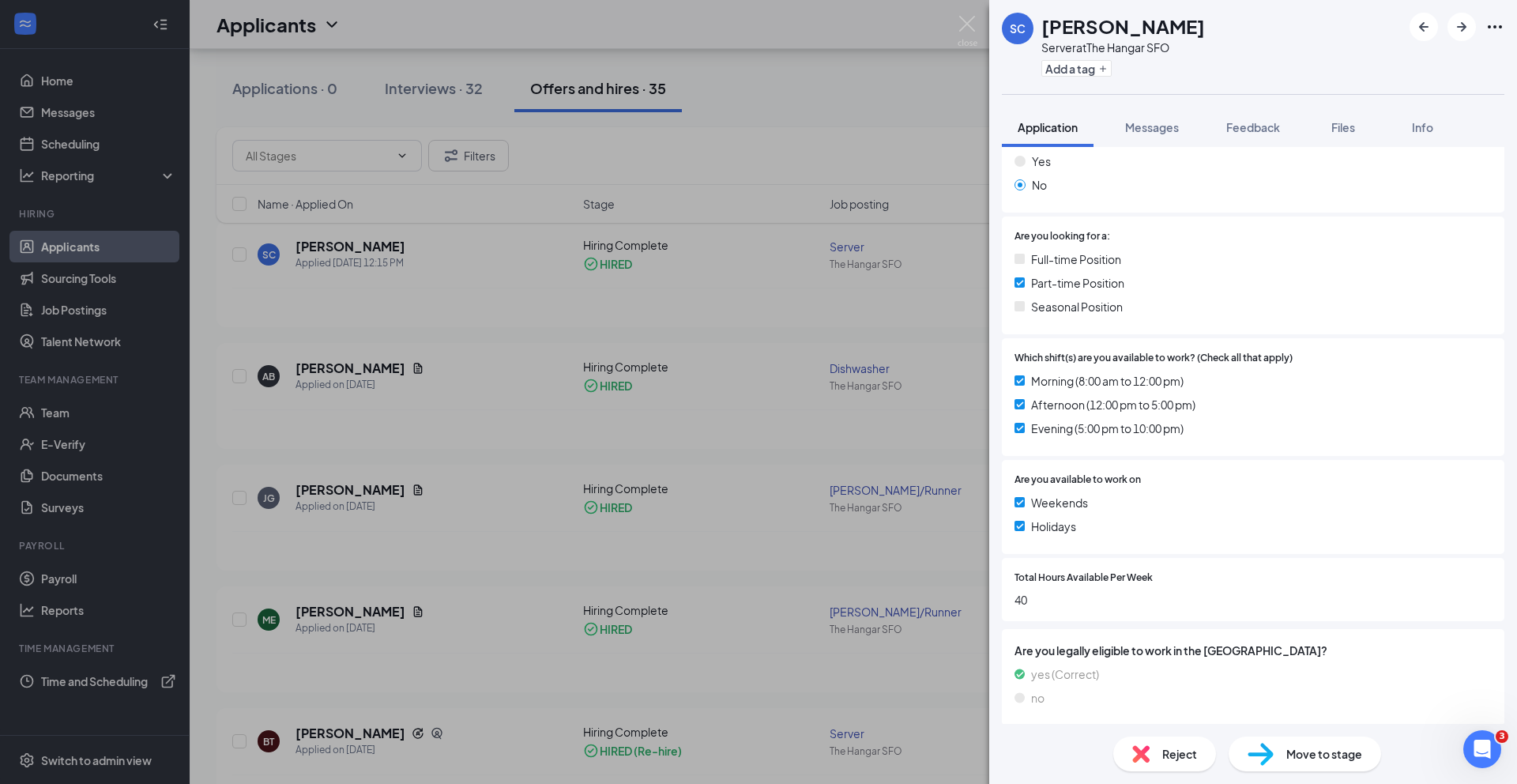
click at [110, 677] on div "SC Shania Casiano Server at The Hangar SFO Add a tag Application Messages Feedb…" at bounding box center [758, 392] width 1517 height 784
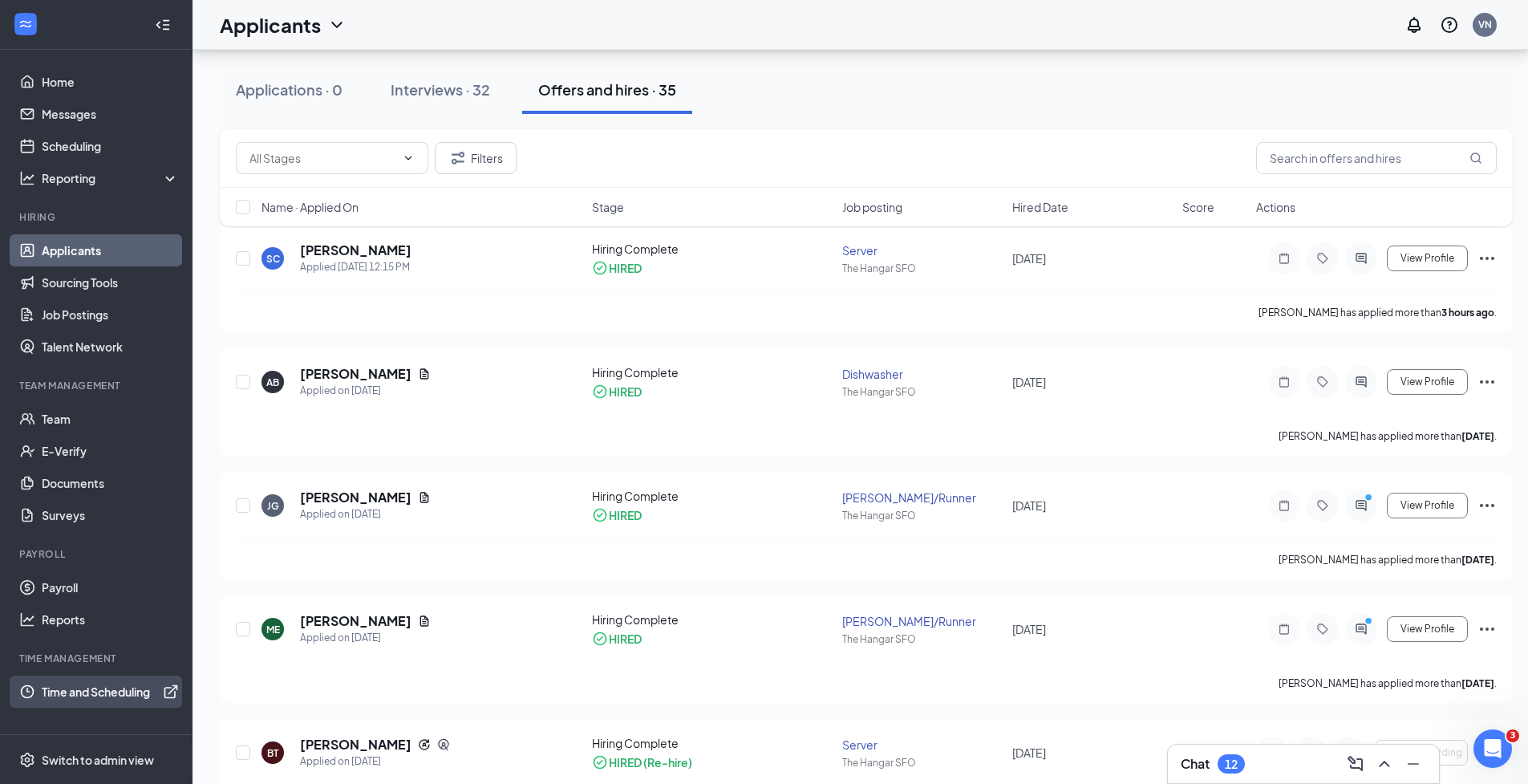
click at [128, 694] on link "Time and Scheduling" at bounding box center [110, 691] width 137 height 32
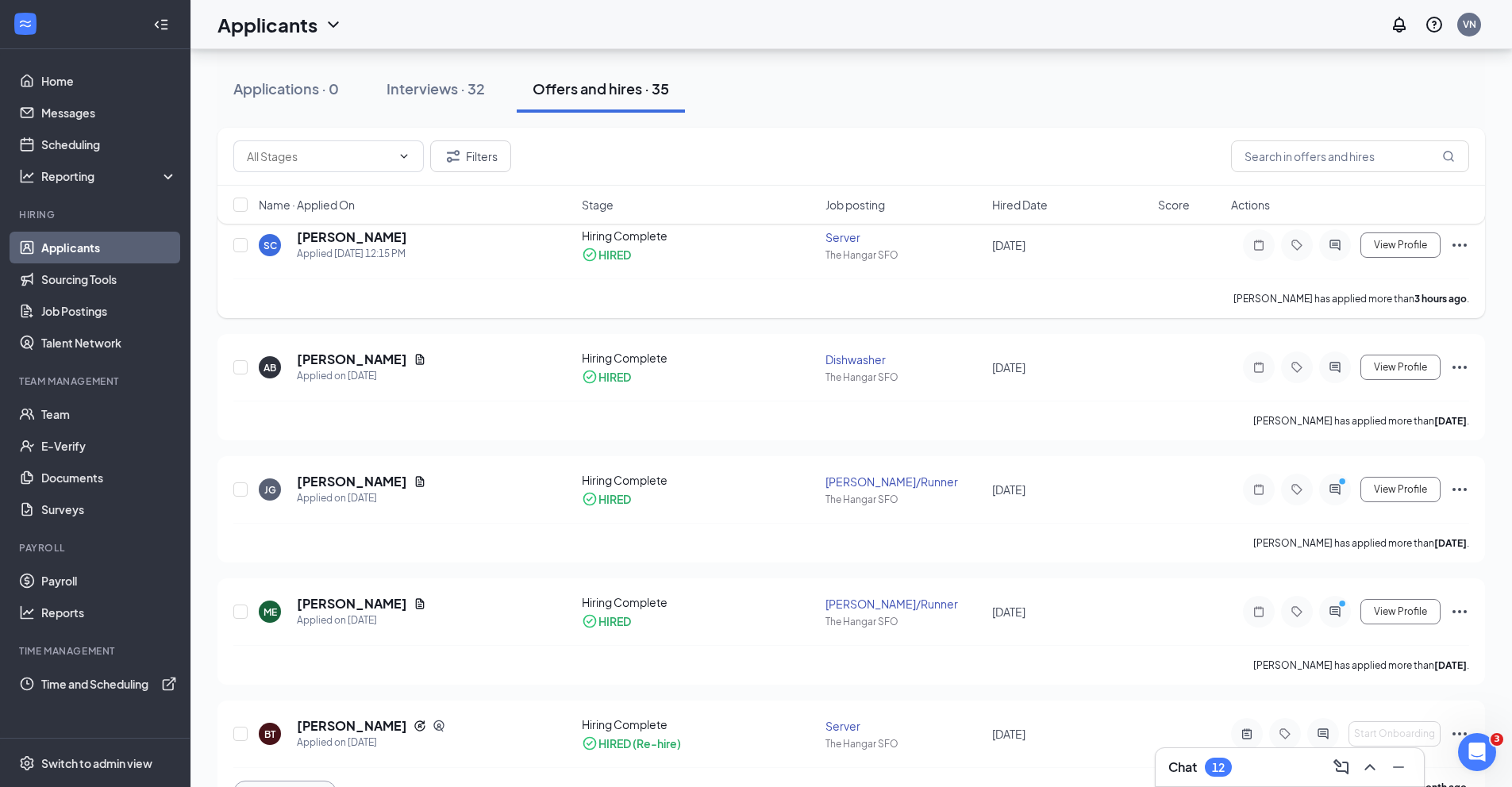
scroll to position [303, 0]
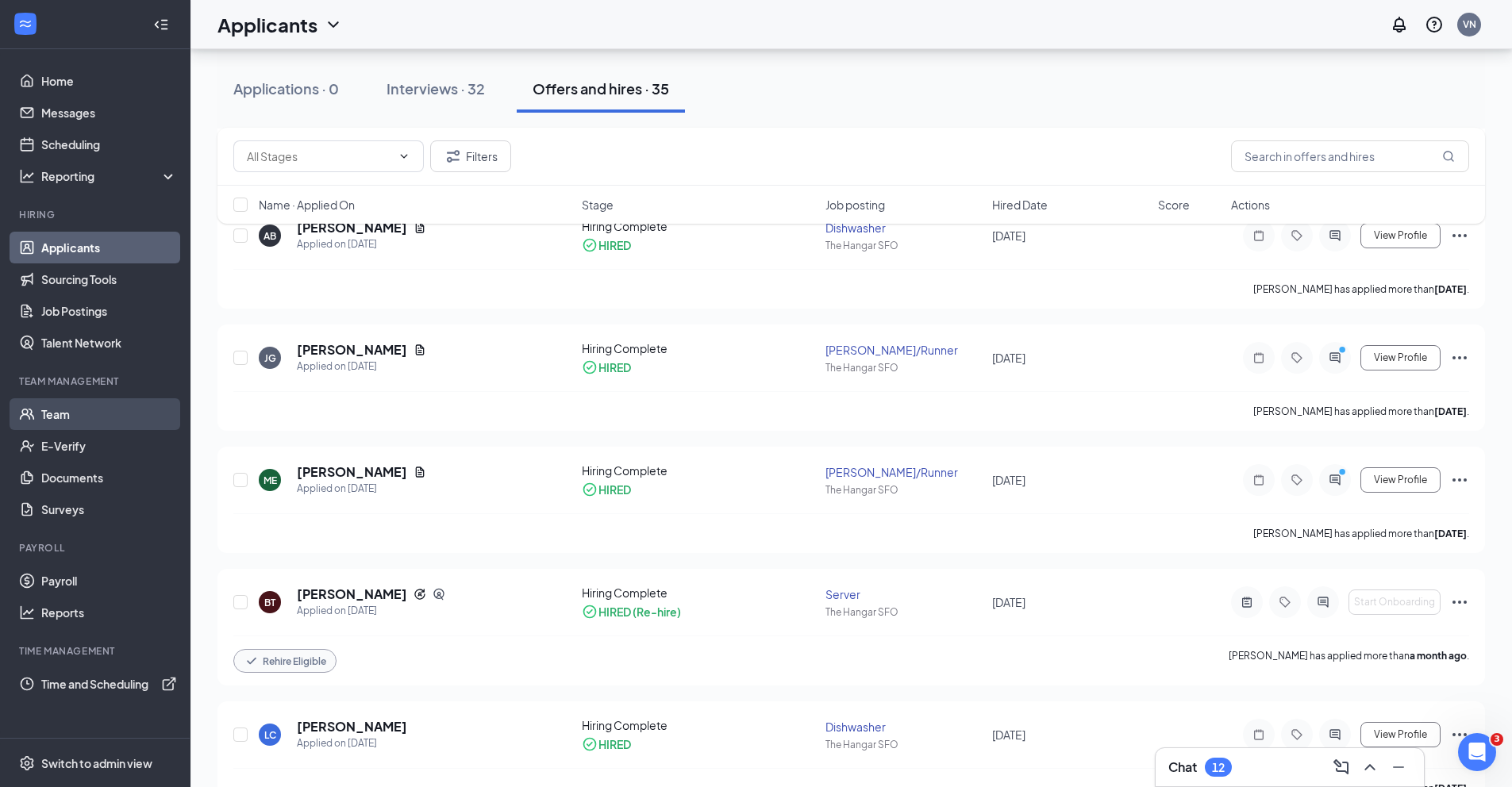
click at [52, 416] on link "Team" at bounding box center [109, 414] width 135 height 32
